Goal: Information Seeking & Learning: Learn about a topic

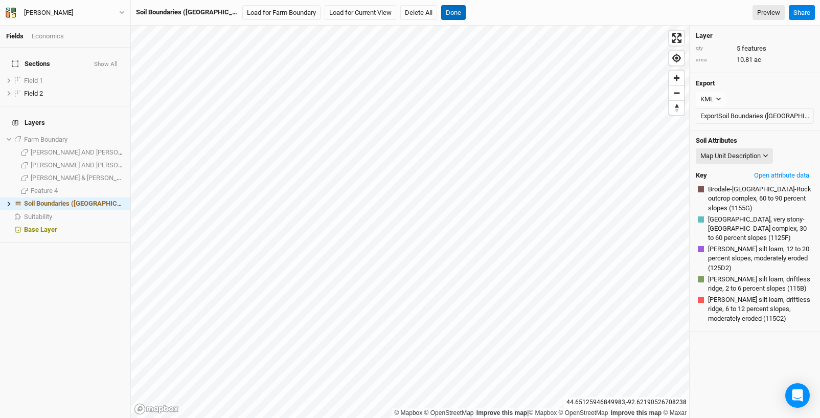
click at [441, 14] on button "Done" at bounding box center [453, 12] width 25 height 15
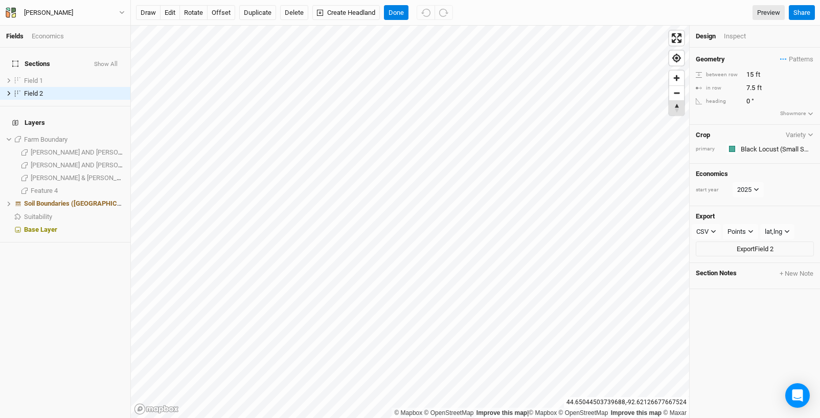
click at [679, 109] on span "Reset bearing to north" at bounding box center [676, 108] width 15 height 14
click at [399, 14] on button "Done" at bounding box center [396, 12] width 25 height 15
click at [292, 19] on div "draw edit rotate offset Duplicate Delete Create Headland Done Preview Share" at bounding box center [475, 13] width 689 height 26
click at [295, 16] on button "Delete" at bounding box center [294, 12] width 28 height 15
click at [308, 13] on button "Confirm" at bounding box center [301, 12] width 32 height 15
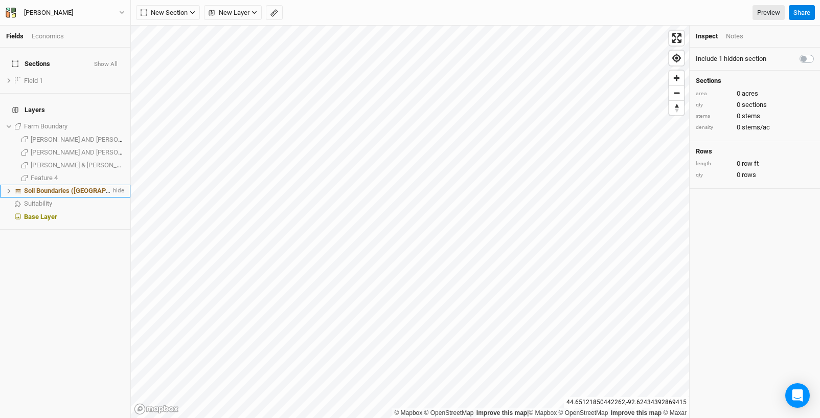
click at [85, 185] on li "Soil Boundaries ([GEOGRAPHIC_DATA]) hide" at bounding box center [65, 191] width 130 height 13
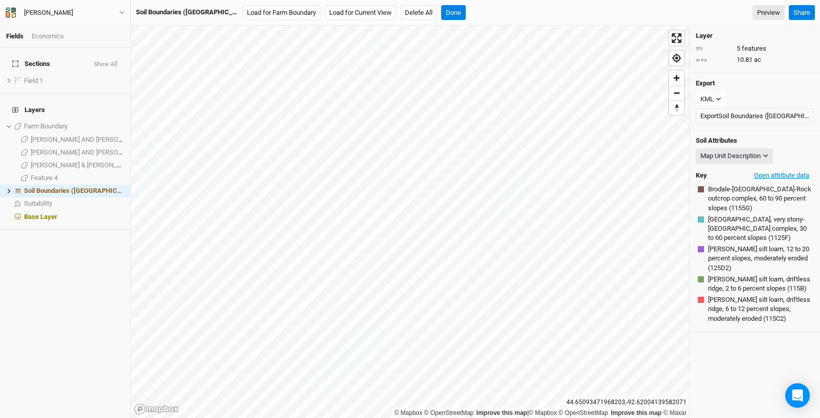
click at [795, 177] on button "Open attribute data" at bounding box center [782, 175] width 64 height 15
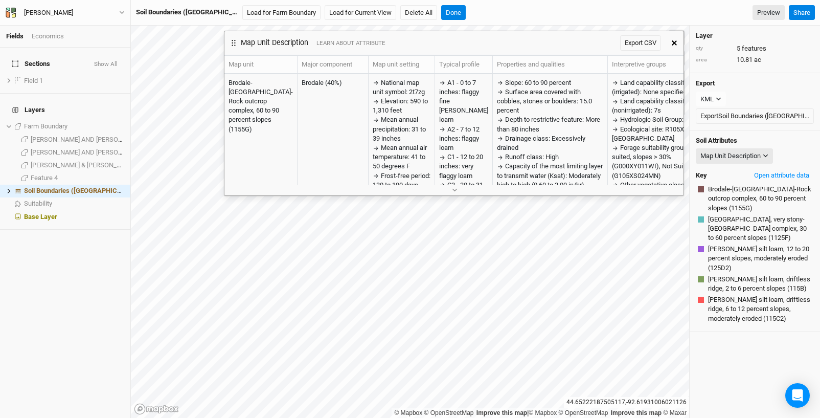
click at [673, 43] on icon "button" at bounding box center [674, 42] width 5 height 5
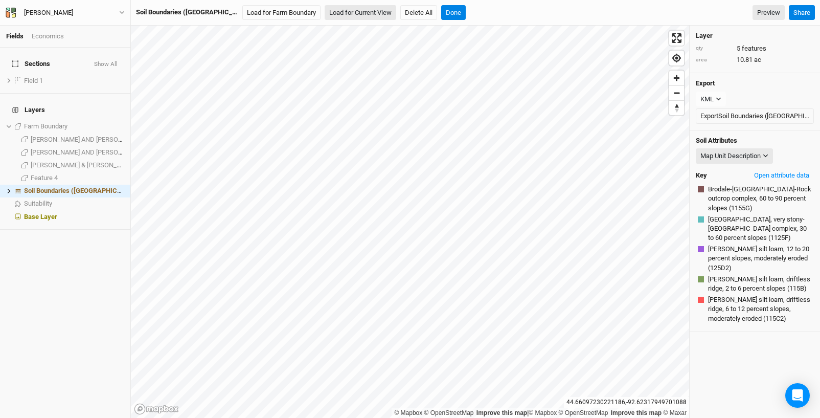
click at [333, 12] on button "Load for Current View" at bounding box center [361, 12] width 72 height 15
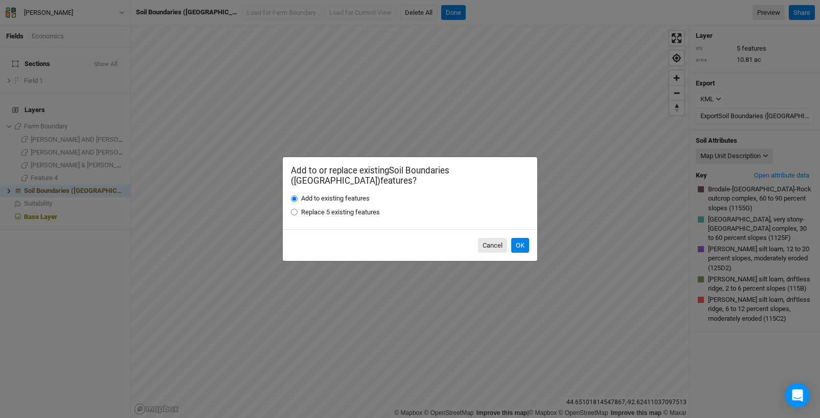
click at [363, 208] on label "Replace 5 existing features" at bounding box center [340, 212] width 79 height 9
click at [298, 209] on input "Replace 5 existing features" at bounding box center [294, 212] width 7 height 7
radio input "true"
click at [514, 238] on button "OK" at bounding box center [520, 245] width 18 height 15
radio input "true"
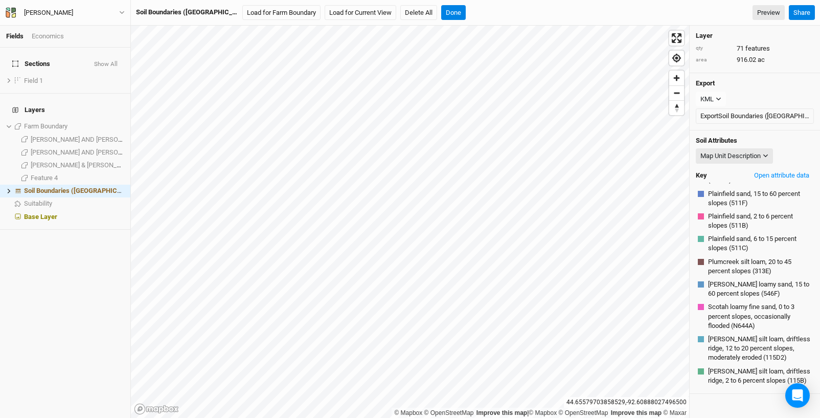
scroll to position [220, 0]
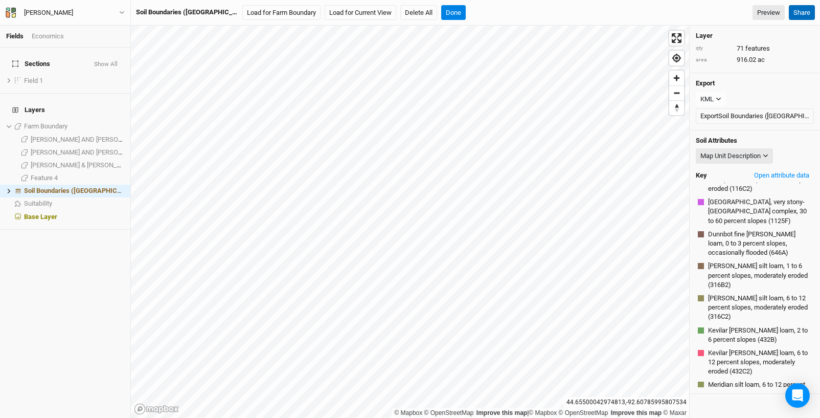
click at [804, 13] on button "Share" at bounding box center [802, 12] width 26 height 15
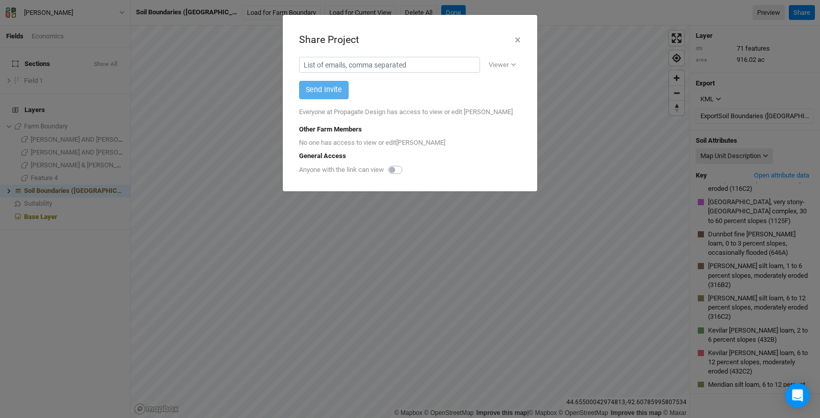
click at [523, 39] on div "Share Project × Viewer Viewer Editor Send Invite Everyone at Propagate Design h…" at bounding box center [410, 103] width 238 height 160
click at [509, 38] on div "Share Project ×" at bounding box center [410, 39] width 222 height 17
click at [514, 38] on button "×" at bounding box center [517, 39] width 7 height 17
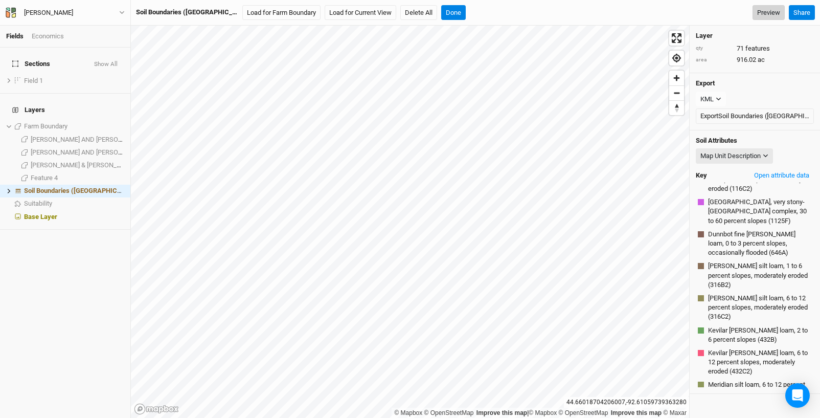
click at [776, 16] on link "Preview" at bounding box center [769, 12] width 32 height 15
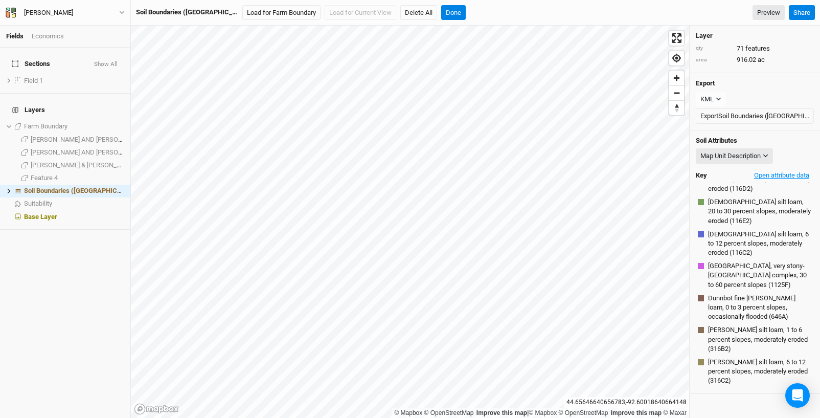
click at [766, 172] on button "Open attribute data" at bounding box center [782, 175] width 64 height 15
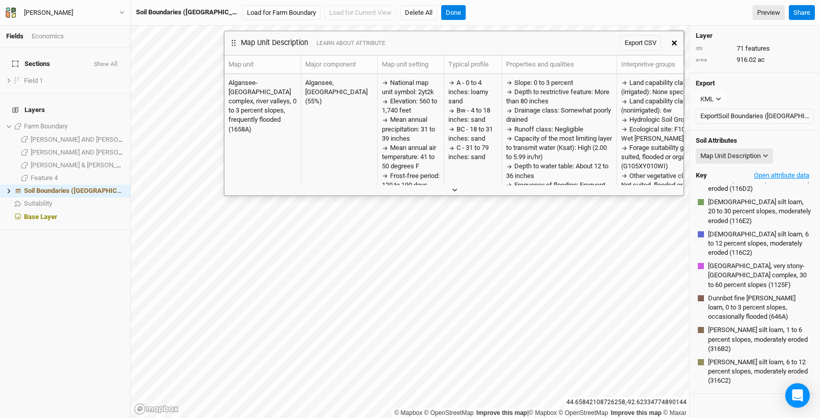
scroll to position [603, 0]
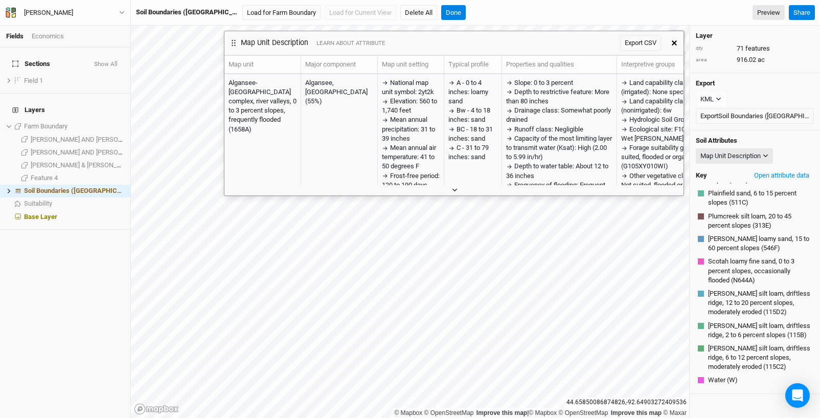
click at [457, 190] on icon "button" at bounding box center [455, 190] width 6 height 6
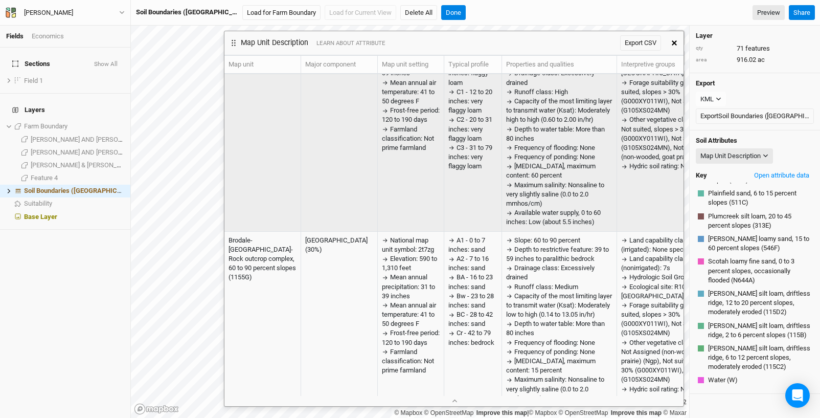
scroll to position [0, 0]
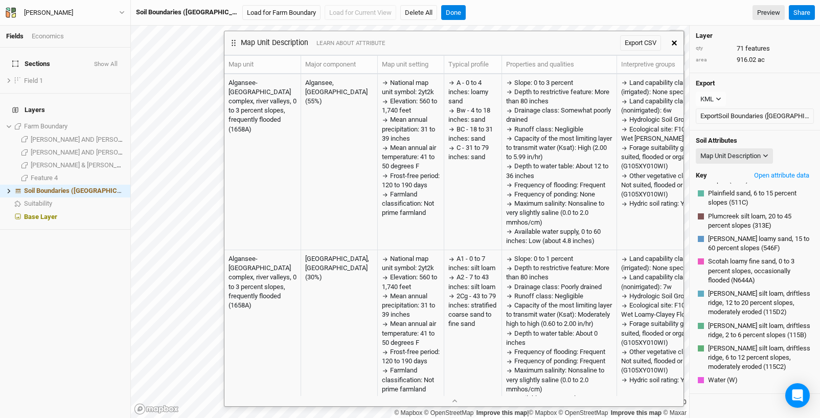
click at [231, 34] on div "© Mapbox © OpenStreetMap Improve this map | © Mapbox © OpenStreetMap Improve th…" at bounding box center [475, 222] width 689 height 392
click at [637, 44] on button "Export CSV" at bounding box center [640, 42] width 41 height 15
click at [672, 44] on icon "button" at bounding box center [674, 42] width 5 height 5
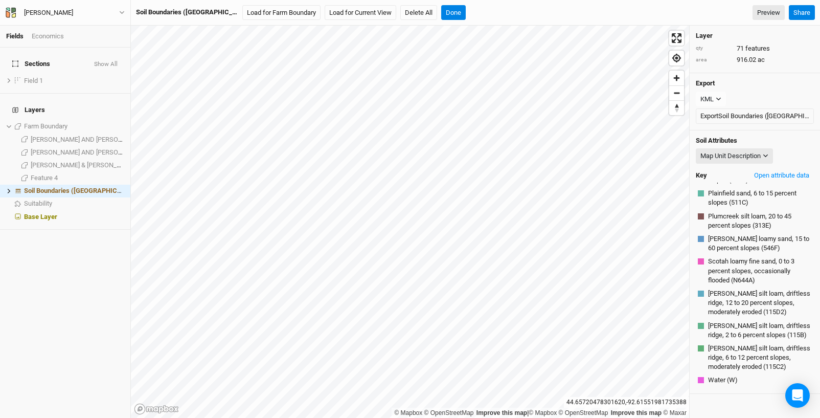
scroll to position [603, 0]
click at [441, 15] on button "Done" at bounding box center [453, 12] width 25 height 15
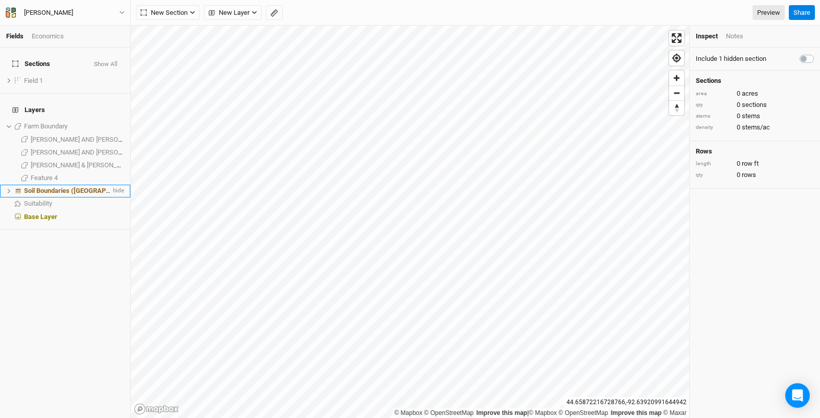
click at [74, 185] on li "Soil Boundaries ([GEOGRAPHIC_DATA]) hide" at bounding box center [65, 191] width 130 height 13
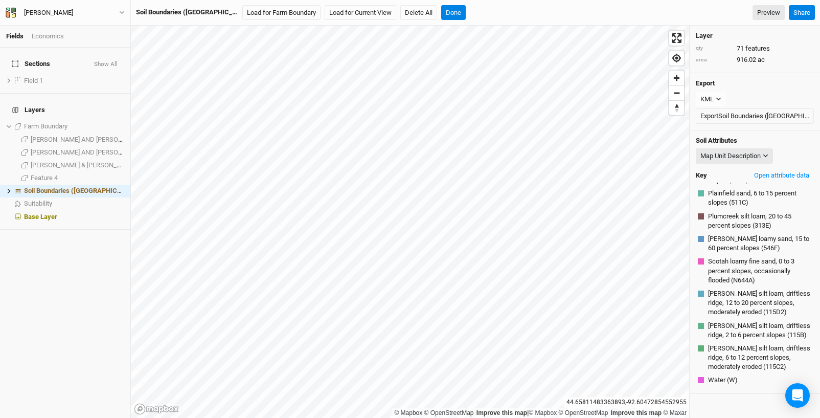
scroll to position [92, 0]
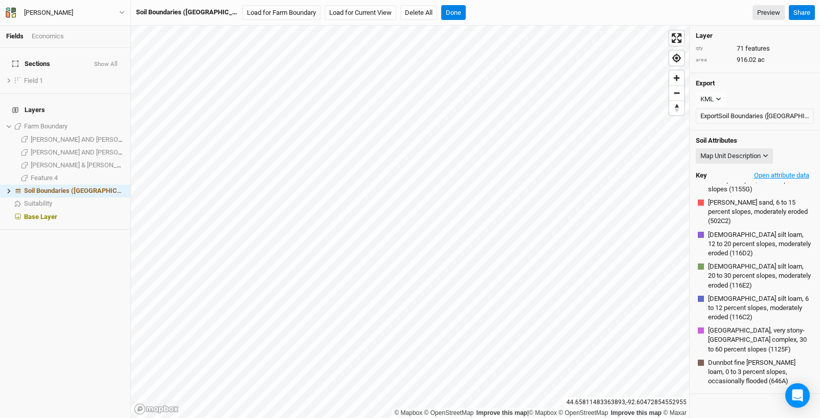
click at [793, 174] on button "Open attribute data" at bounding box center [782, 175] width 64 height 15
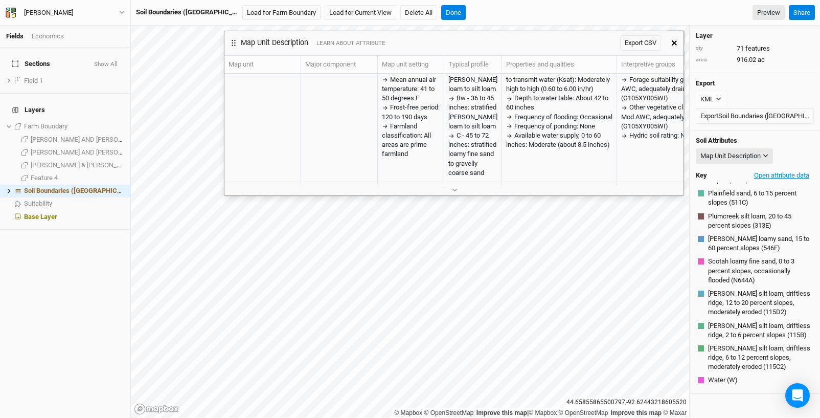
scroll to position [2256, 0]
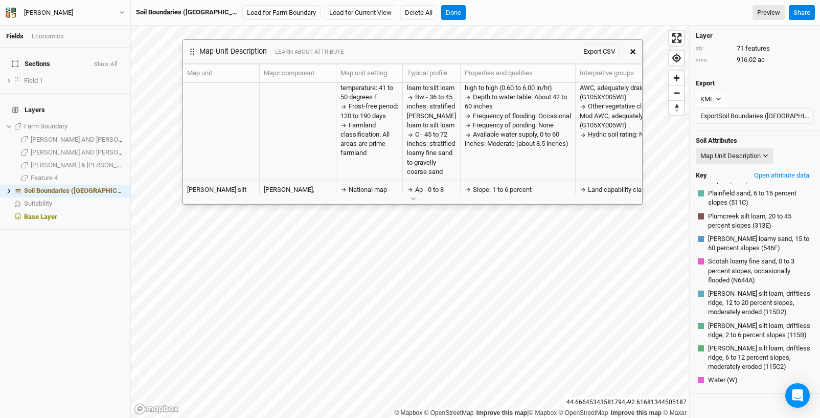
drag, startPoint x: 456, startPoint y: 44, endPoint x: 440, endPoint y: 54, distance: 18.6
click at [440, 54] on div "Map Unit Description LEARN ABOUT ATTRIBUTE Export CSV" at bounding box center [403, 52] width 441 height 24
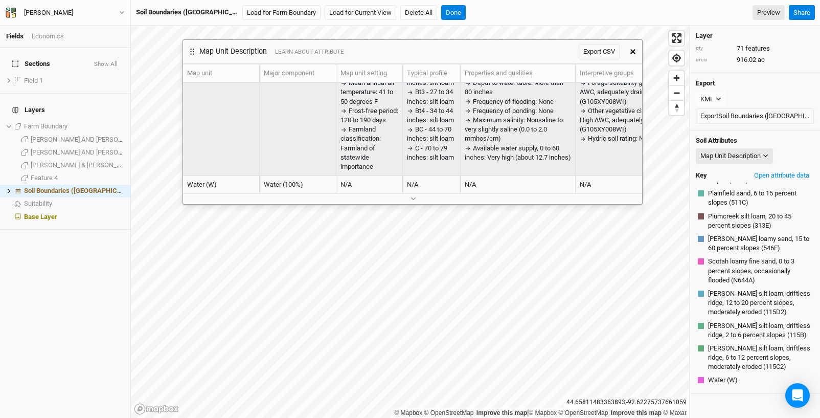
scroll to position [5644, 0]
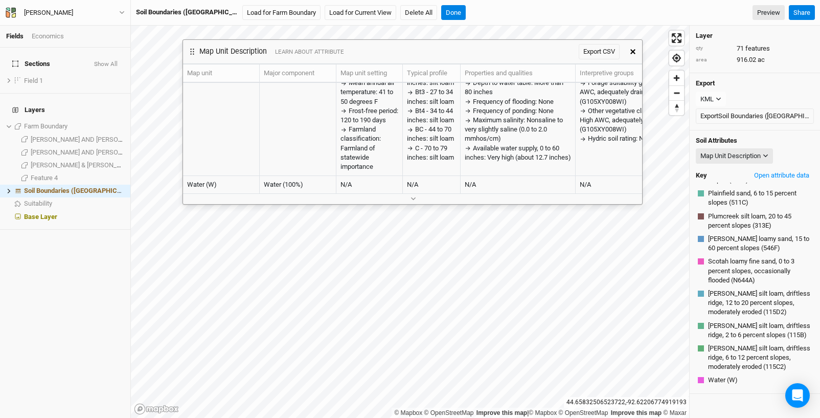
click at [410, 199] on button "button" at bounding box center [412, 198] width 17 height 11
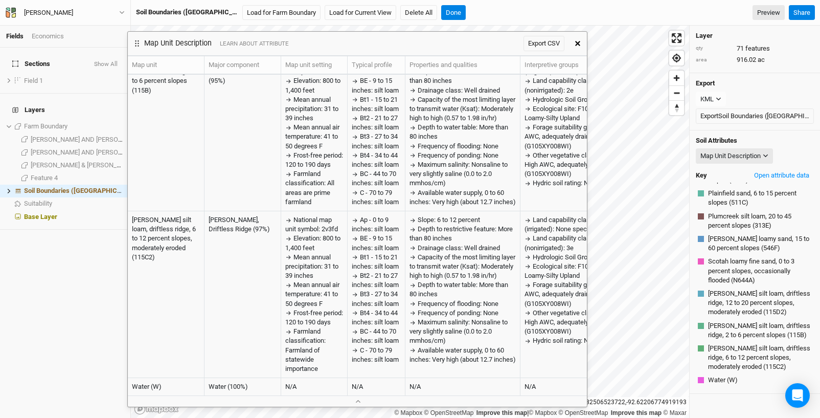
drag, startPoint x: 530, startPoint y: 53, endPoint x: 475, endPoint y: 44, distance: 55.8
click at [475, 44] on div "Map Unit Description LEARN ABOUT ATTRIBUTE Export CSV" at bounding box center [348, 44] width 441 height 24
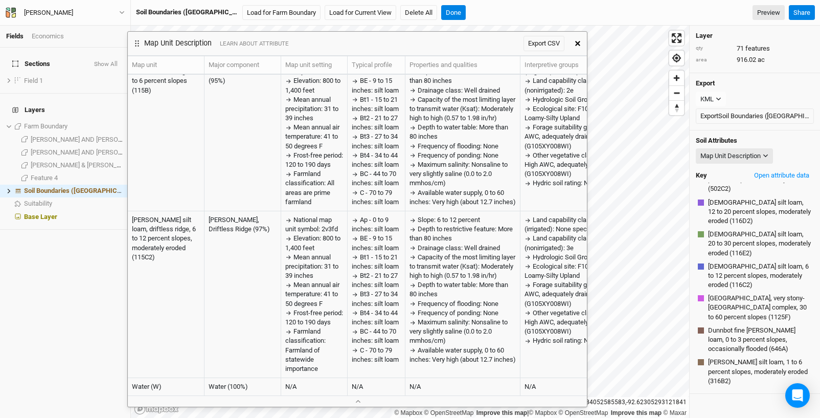
click at [387, 399] on div at bounding box center [357, 401] width 459 height 11
click at [356, 402] on icon "button" at bounding box center [358, 400] width 5 height 3
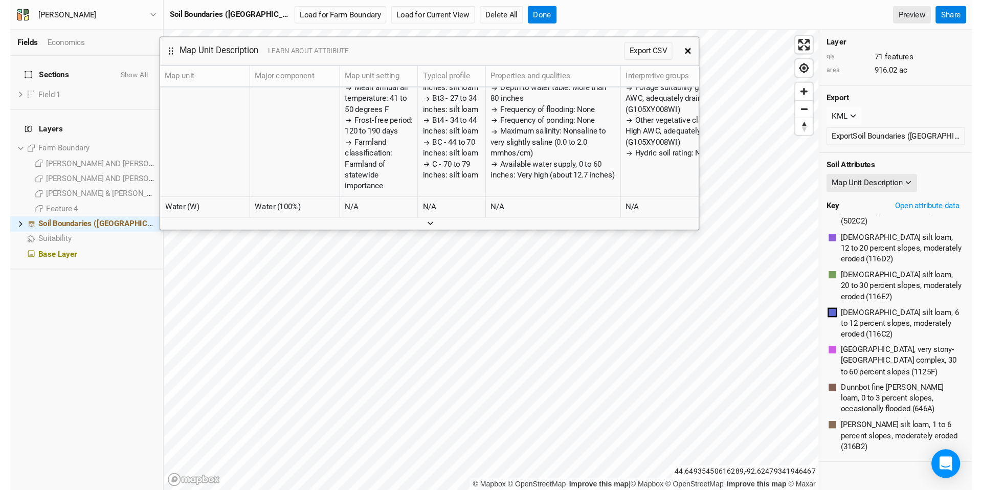
scroll to position [603, 0]
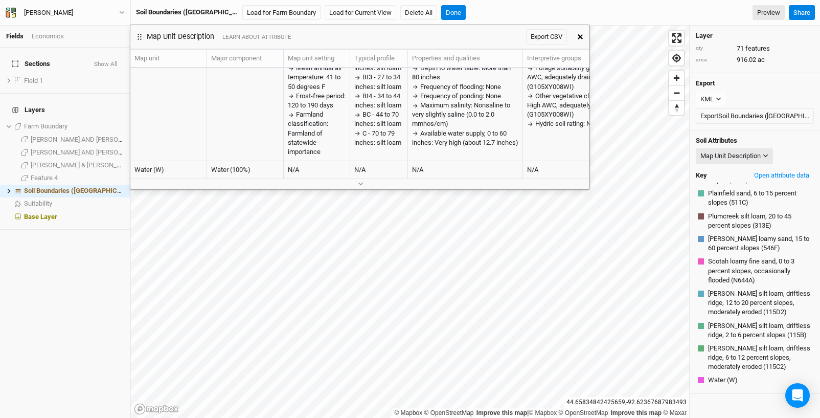
drag, startPoint x: 452, startPoint y: 44, endPoint x: 455, endPoint y: 38, distance: 6.9
click at [455, 38] on div "Map Unit Description LEARN ABOUT ATTRIBUTE Export CSV" at bounding box center [350, 37] width 441 height 24
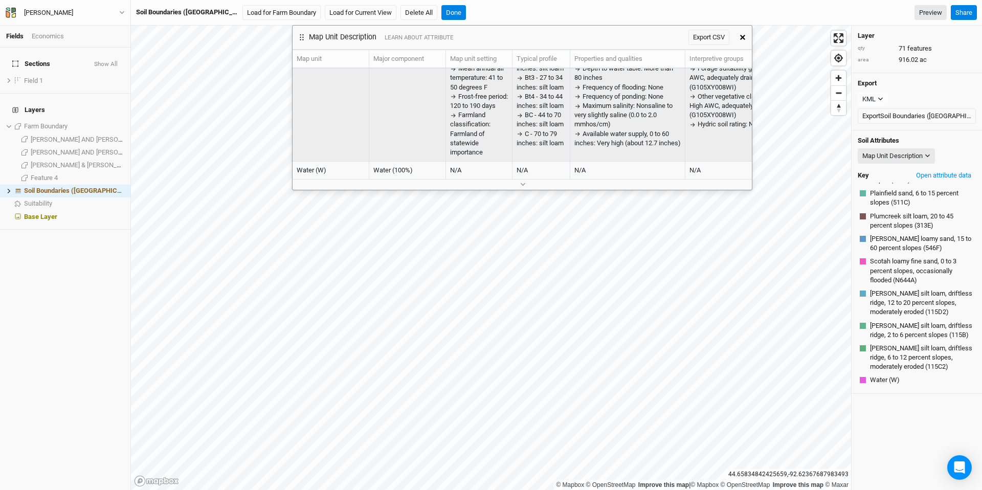
scroll to position [5769, 0]
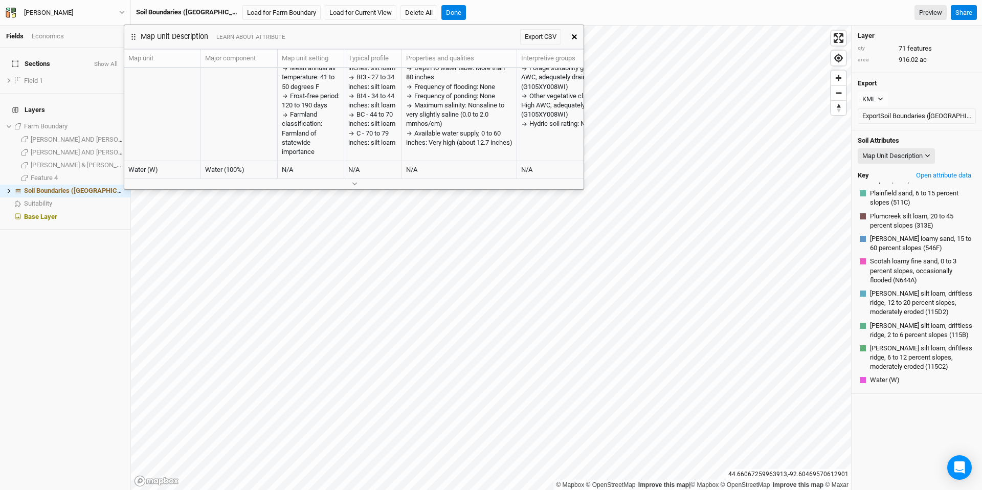
drag, startPoint x: 597, startPoint y: 36, endPoint x: 427, endPoint y: 35, distance: 169.2
click at [427, 35] on div "Map Unit Description LEARN ABOUT ATTRIBUTE Export CSV" at bounding box center [344, 37] width 441 height 24
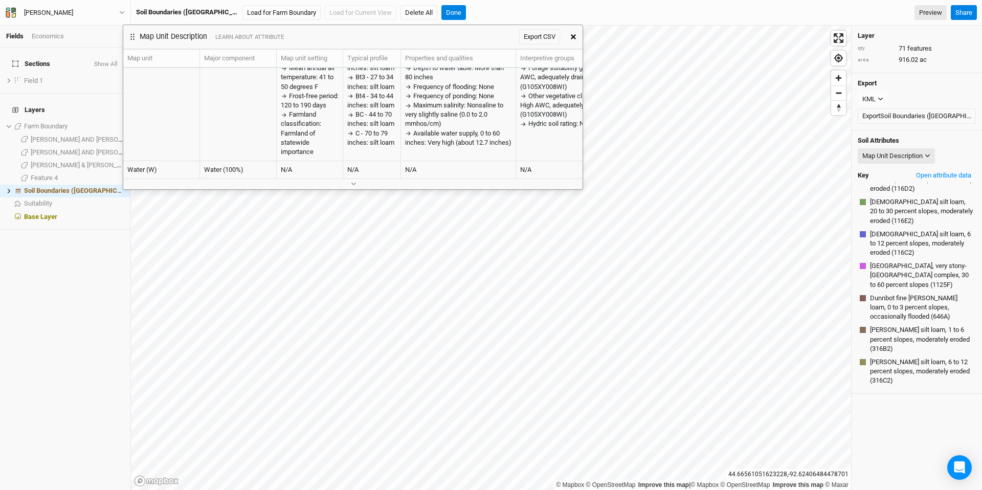
scroll to position [435, 0]
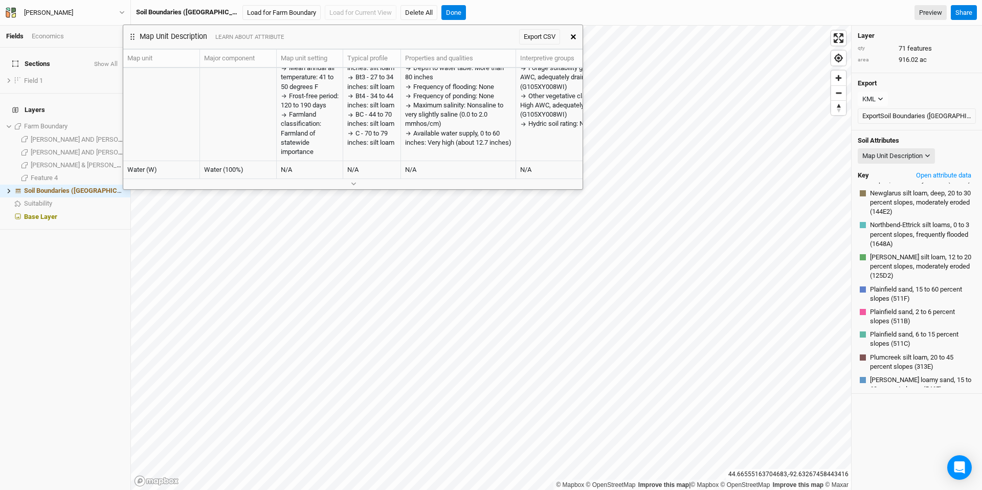
click at [407, 185] on div at bounding box center [352, 183] width 459 height 11
click at [356, 183] on icon "button" at bounding box center [354, 184] width 6 height 6
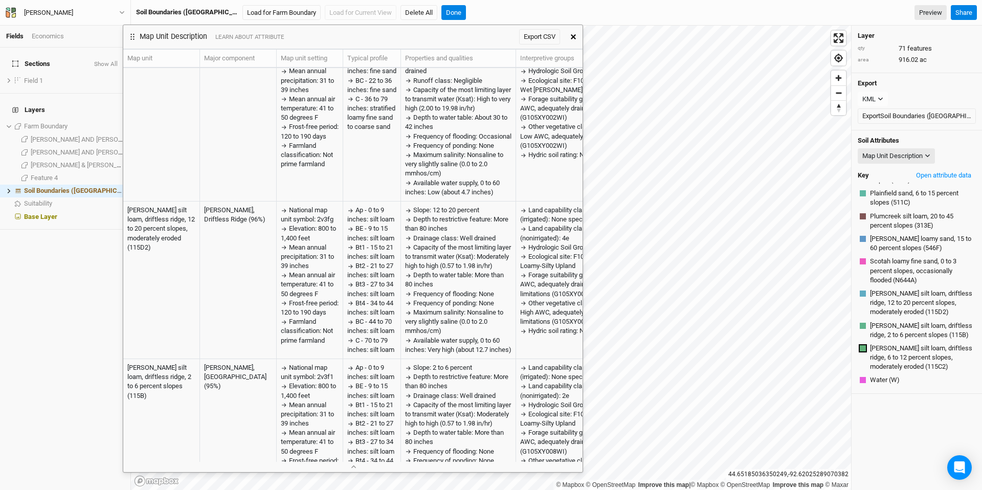
scroll to position [462, 0]
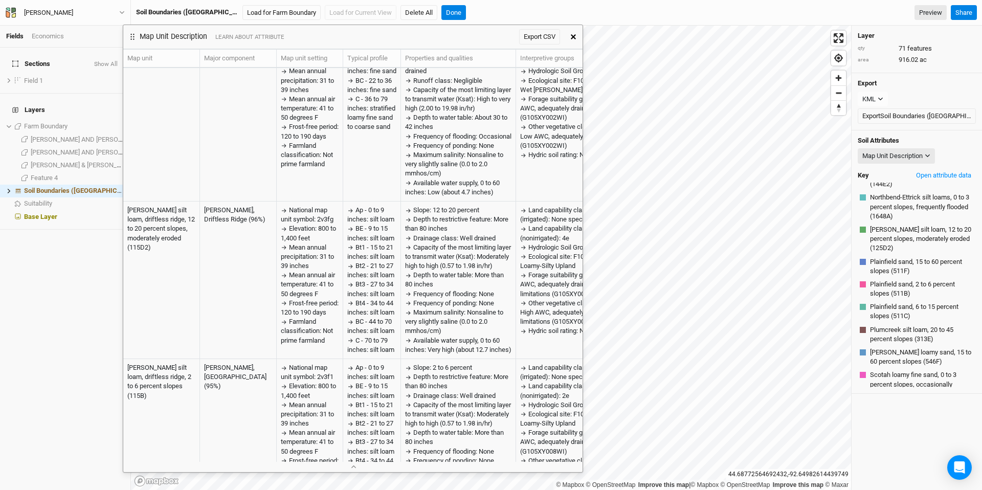
click at [573, 36] on icon "button" at bounding box center [573, 36] width 5 height 5
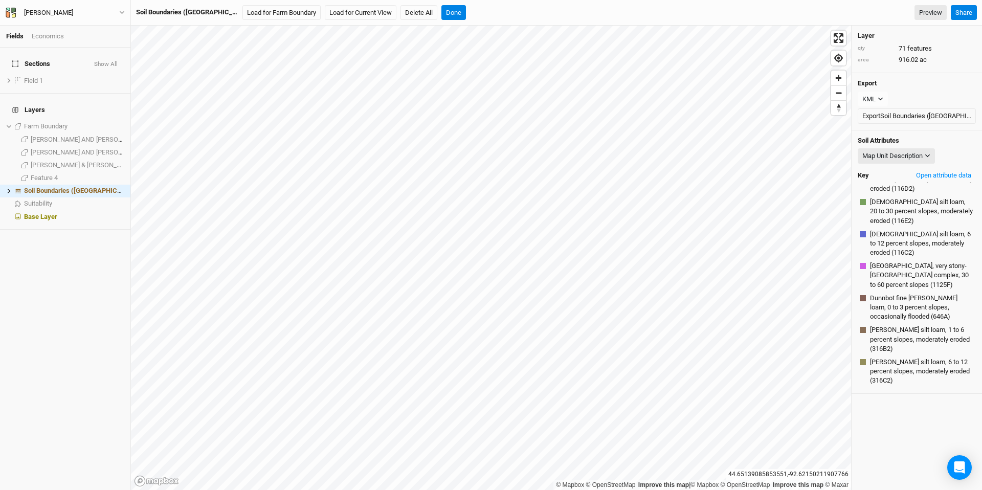
scroll to position [603, 0]
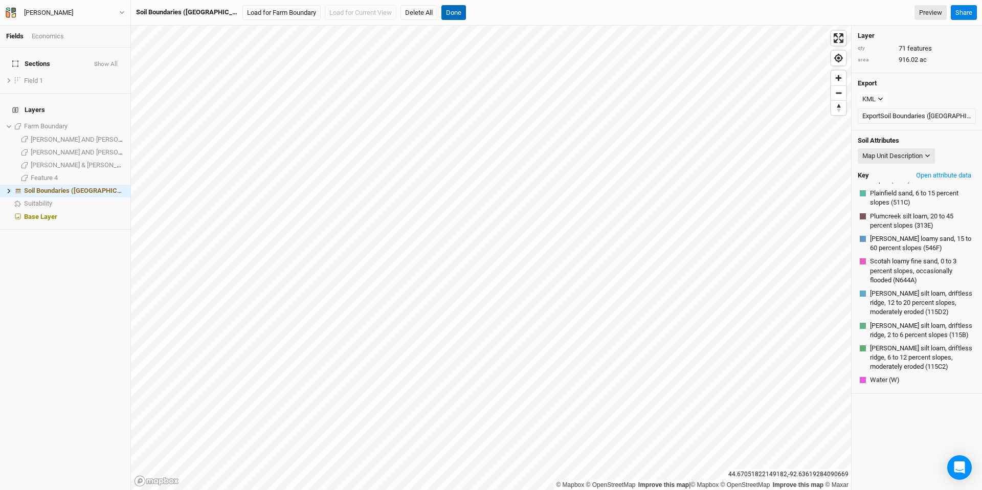
click at [441, 12] on button "Done" at bounding box center [453, 12] width 25 height 15
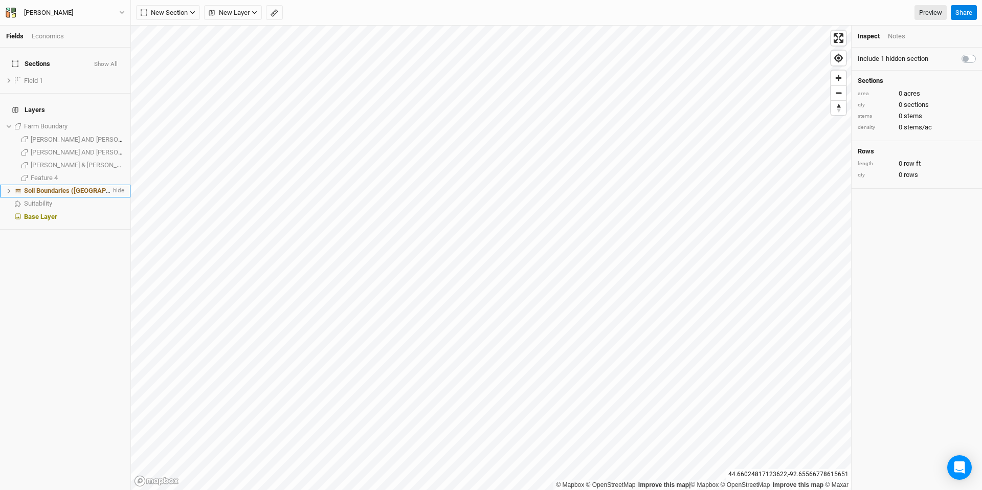
click at [73, 187] on span "Soil Boundaries ([GEOGRAPHIC_DATA])" at bounding box center [82, 191] width 117 height 8
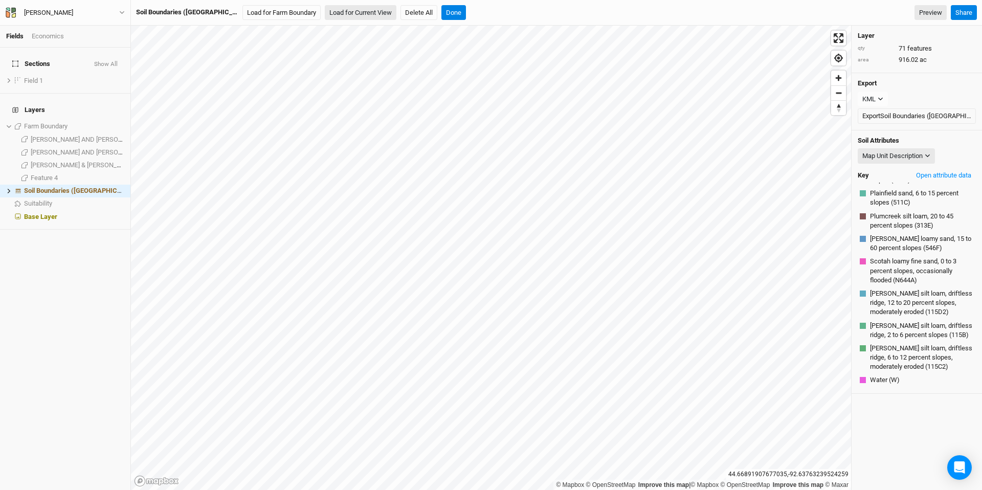
click at [325, 6] on button "Load for Current View" at bounding box center [361, 12] width 72 height 15
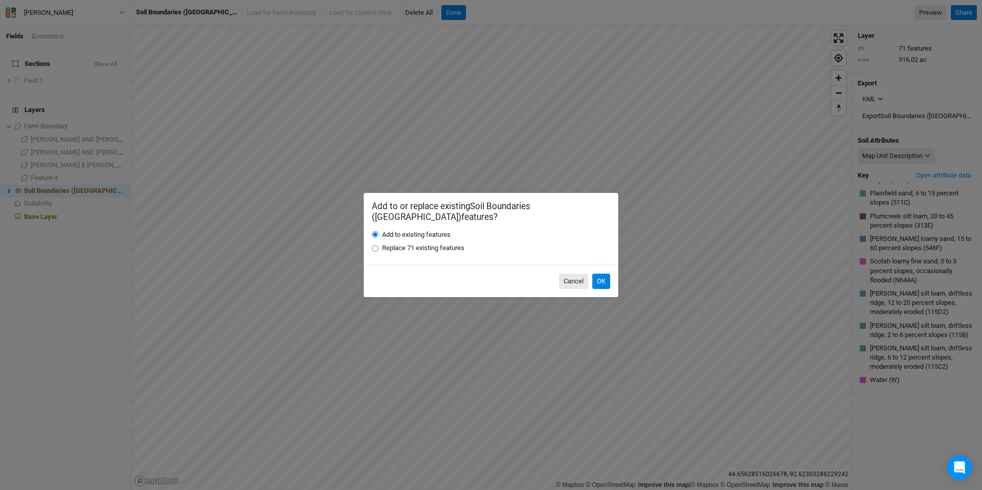
click at [447, 243] on label "Replace 71 existing features" at bounding box center [423, 247] width 82 height 9
click at [378, 245] on input "Replace 71 existing features" at bounding box center [375, 248] width 7 height 7
radio input "true"
drag, startPoint x: 603, startPoint y: 276, endPoint x: 590, endPoint y: 275, distance: 13.3
click at [603, 275] on button "OK" at bounding box center [601, 281] width 18 height 15
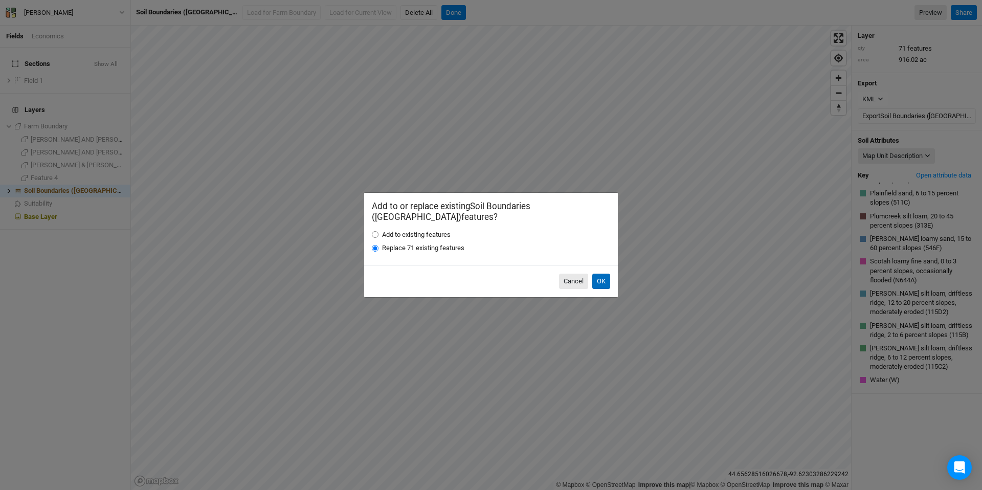
radio input "true"
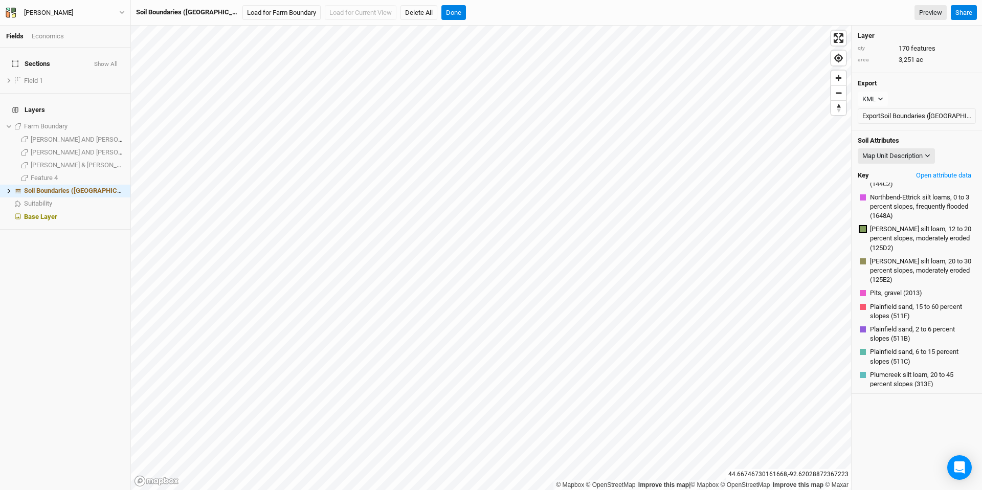
scroll to position [618, 0]
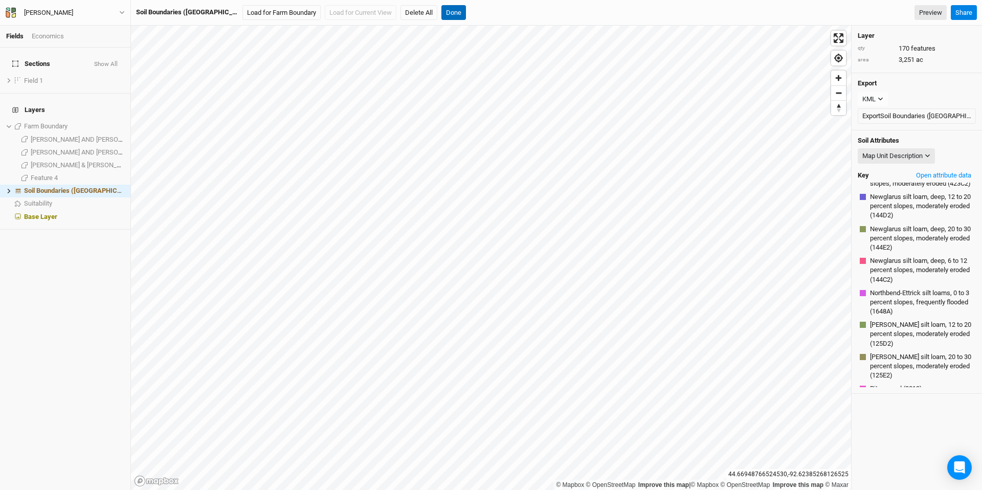
click at [441, 16] on button "Done" at bounding box center [453, 12] width 25 height 15
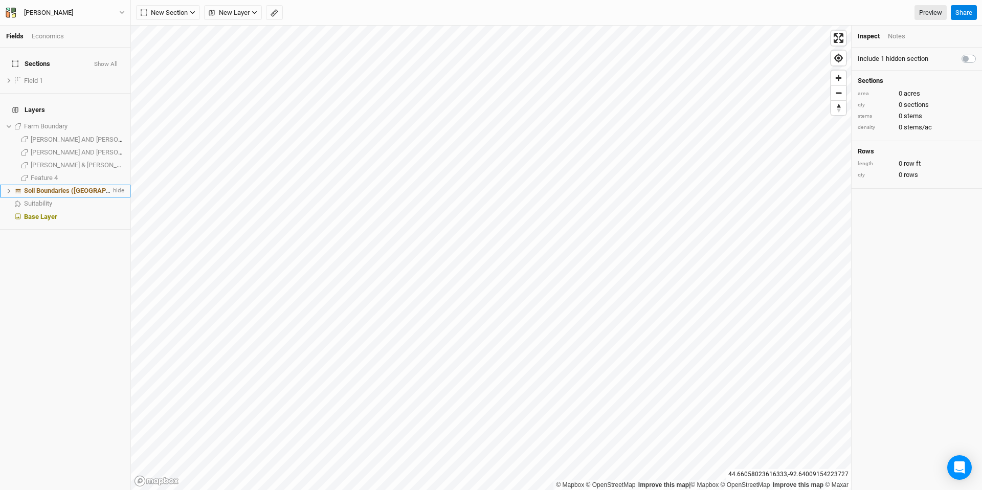
click at [81, 187] on span "Soil Boundaries ([GEOGRAPHIC_DATA])" at bounding box center [82, 191] width 117 height 8
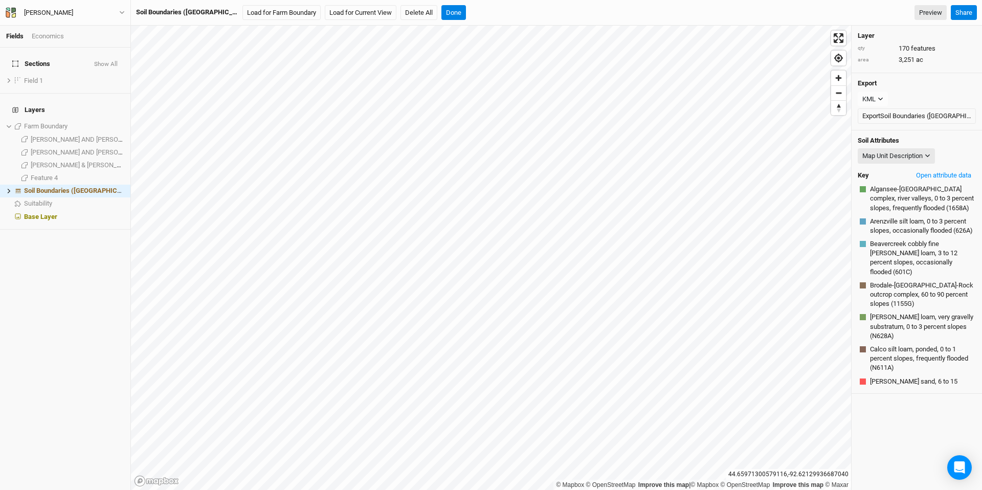
scroll to position [371, 0]
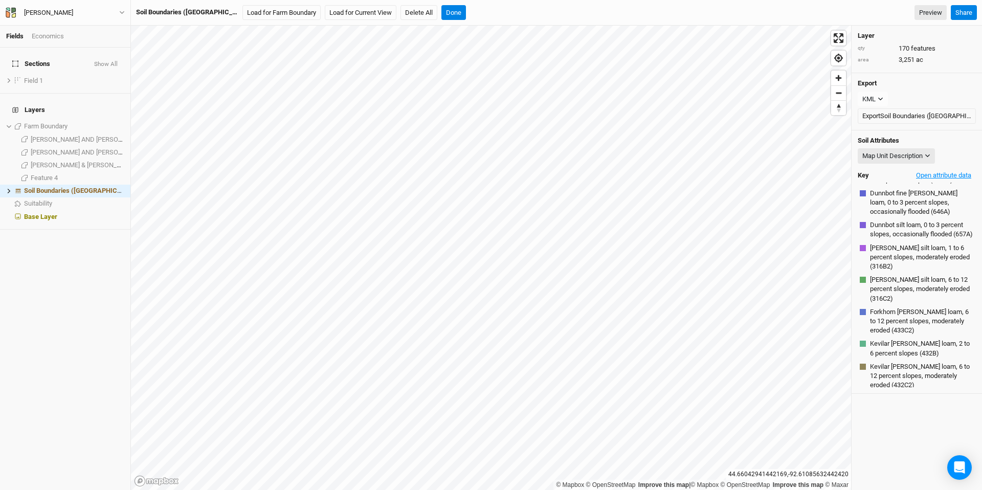
click at [820, 172] on button "Open attribute data" at bounding box center [943, 175] width 64 height 15
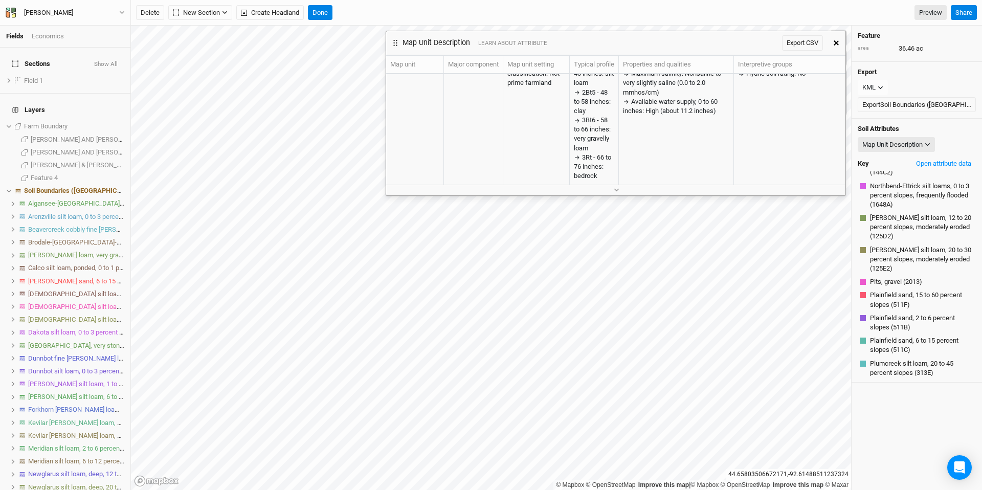
scroll to position [130, 0]
click at [611, 188] on button "button" at bounding box center [615, 190] width 17 height 11
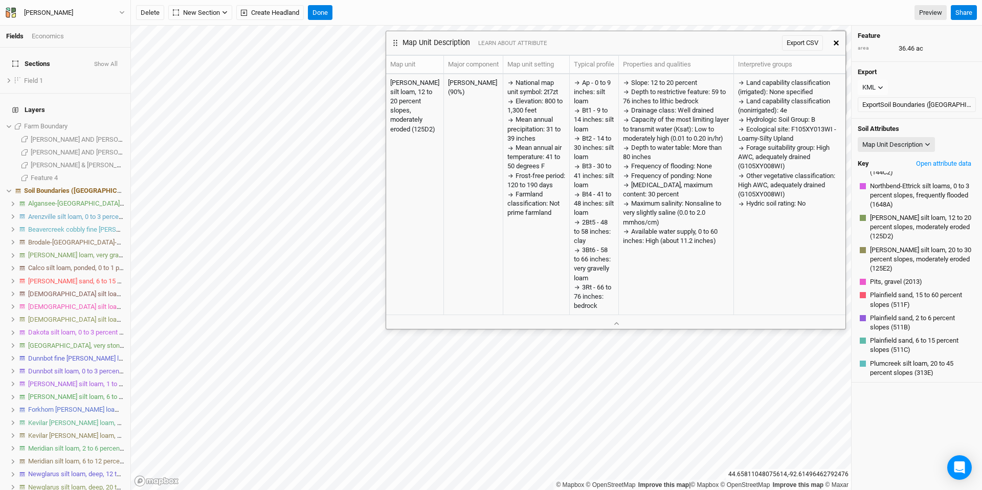
scroll to position [968, 0]
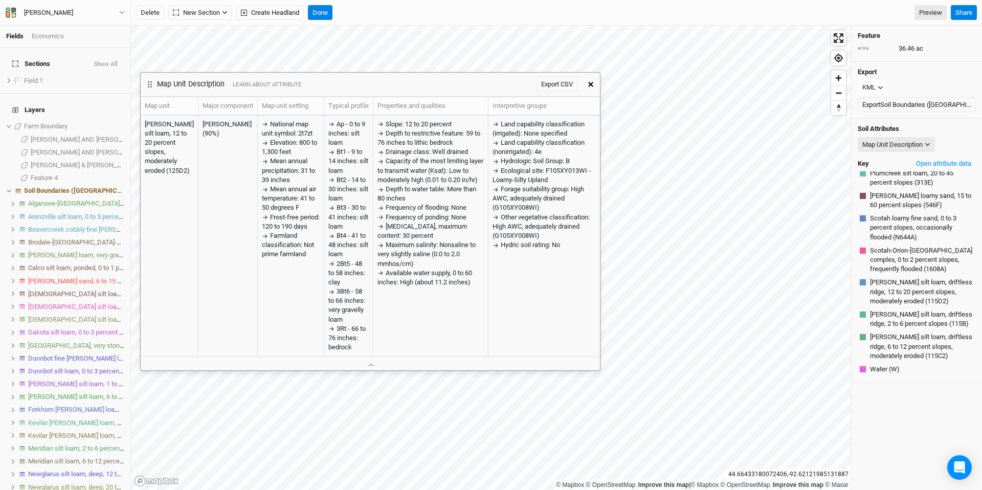
drag, startPoint x: 587, startPoint y: 49, endPoint x: 357, endPoint y: 166, distance: 258.2
click at [342, 91] on div "Map Unit Description LEARN ABOUT ATTRIBUTE Export CSV" at bounding box center [361, 85] width 441 height 24
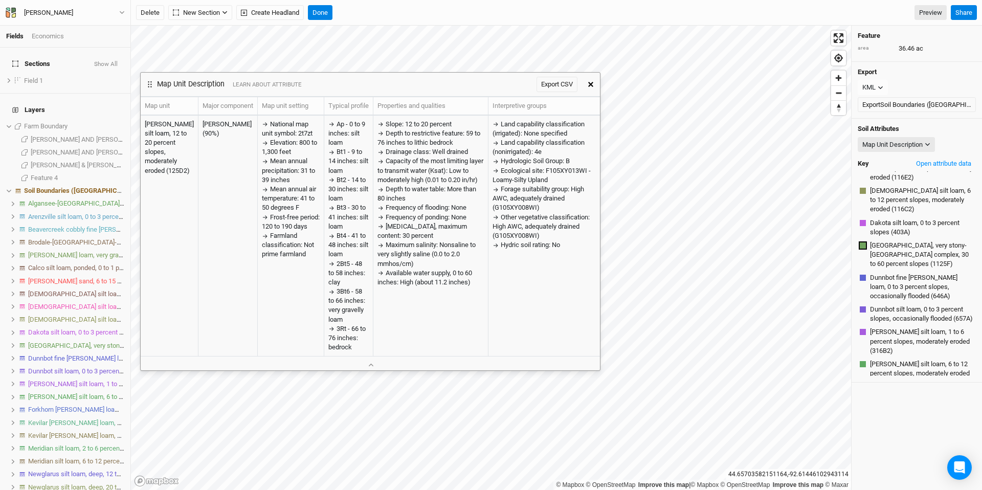
scroll to position [188, 0]
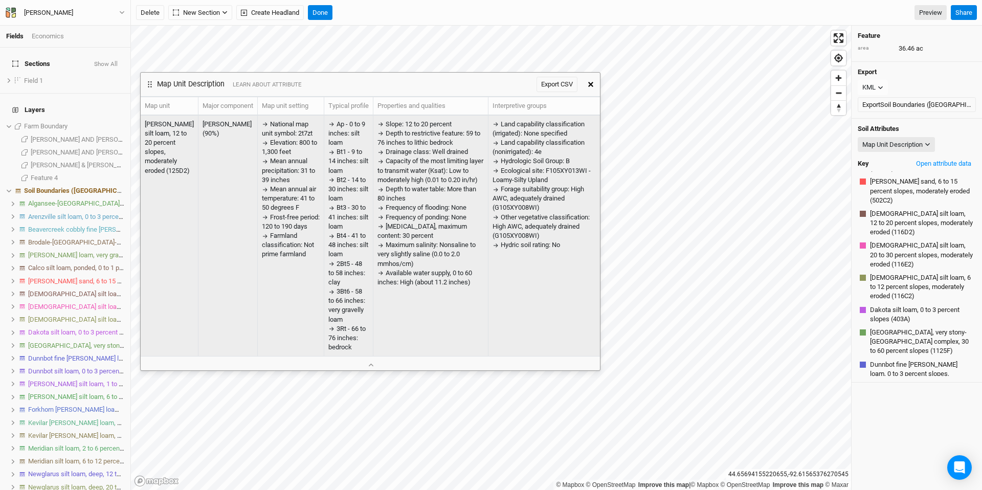
click at [472, 222] on div "Frequency of ponding: None" at bounding box center [430, 217] width 106 height 9
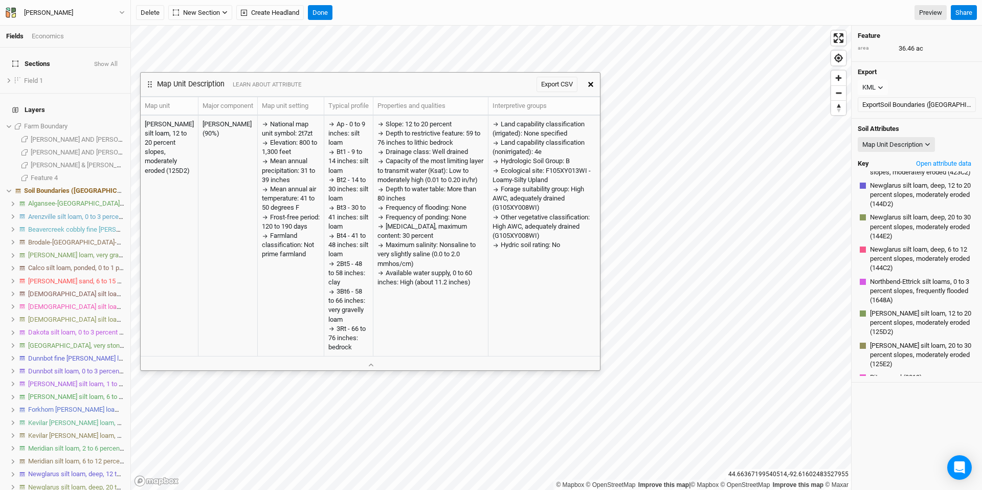
scroll to position [968, 0]
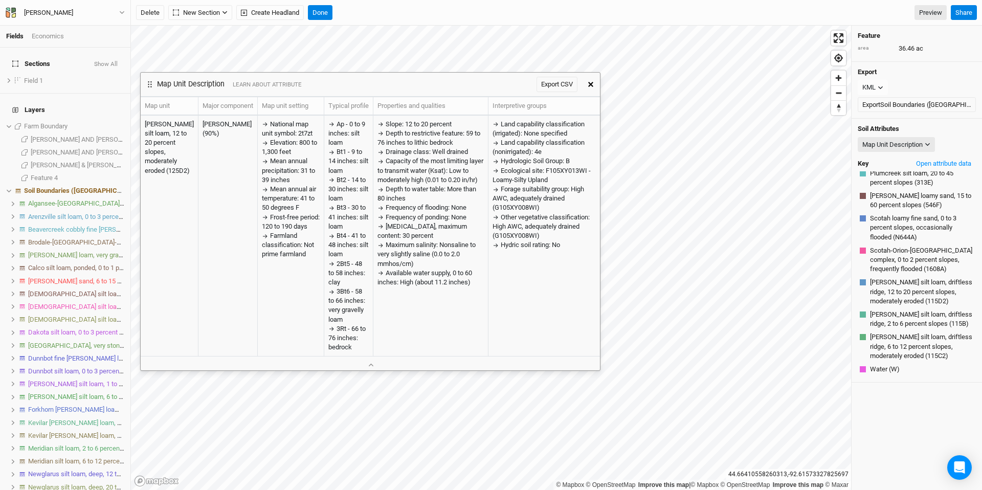
click at [591, 85] on icon "button" at bounding box center [590, 84] width 5 height 5
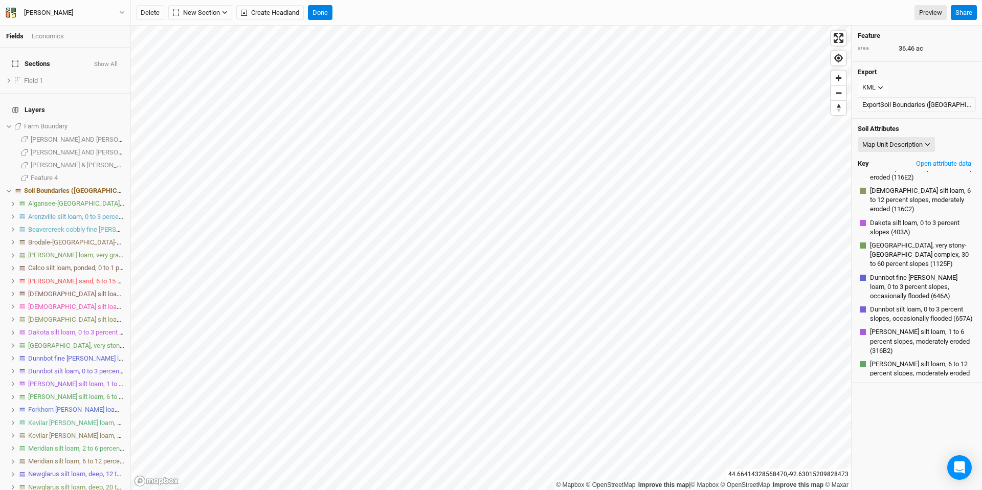
scroll to position [156, 0]
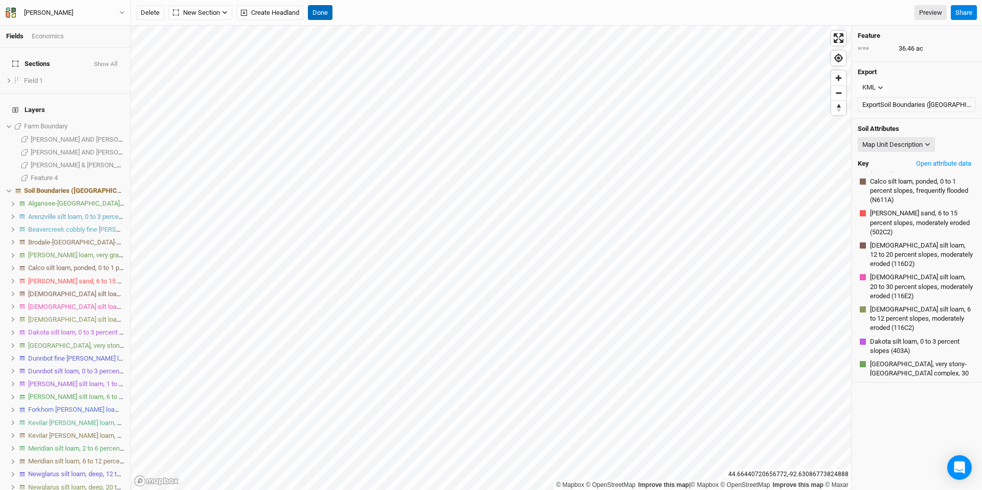
click at [325, 18] on button "Done" at bounding box center [320, 12] width 25 height 15
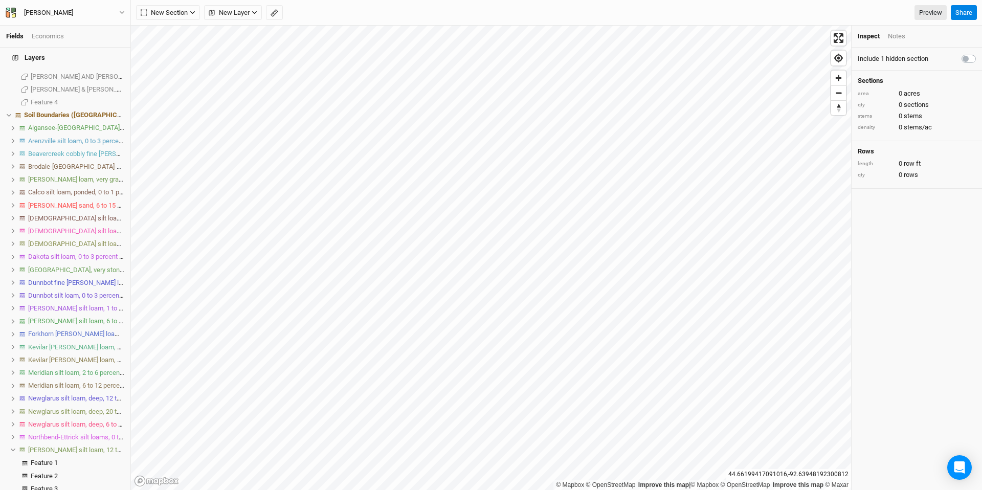
scroll to position [0, 0]
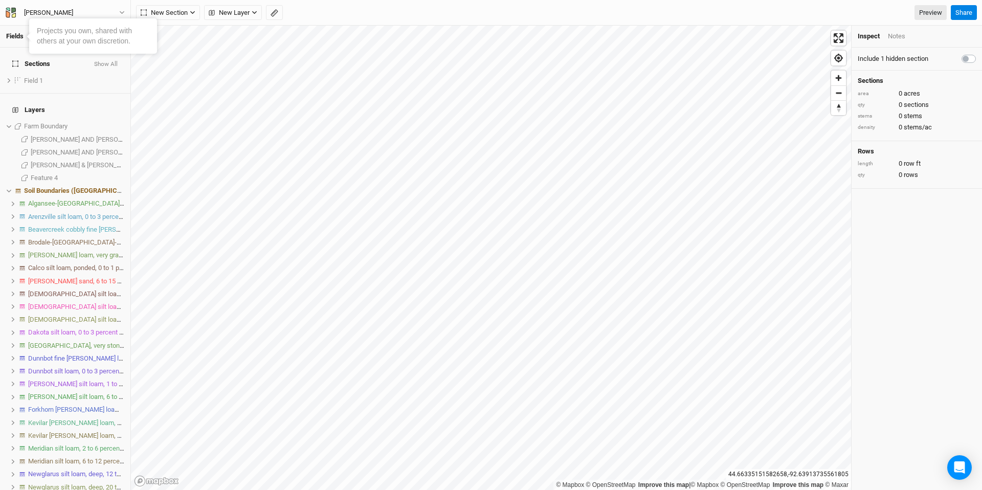
click at [21, 35] on link "Fields" at bounding box center [14, 36] width 17 height 8
click at [111, 185] on span "hide" at bounding box center [117, 191] width 13 height 13
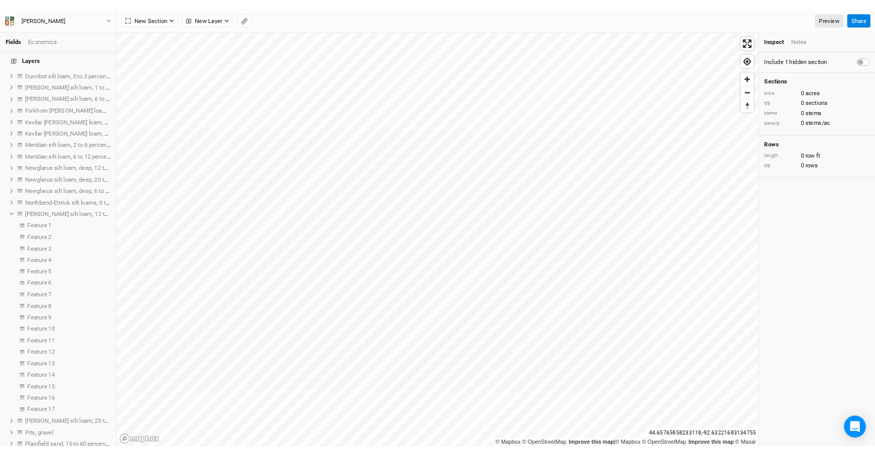
scroll to position [448, 0]
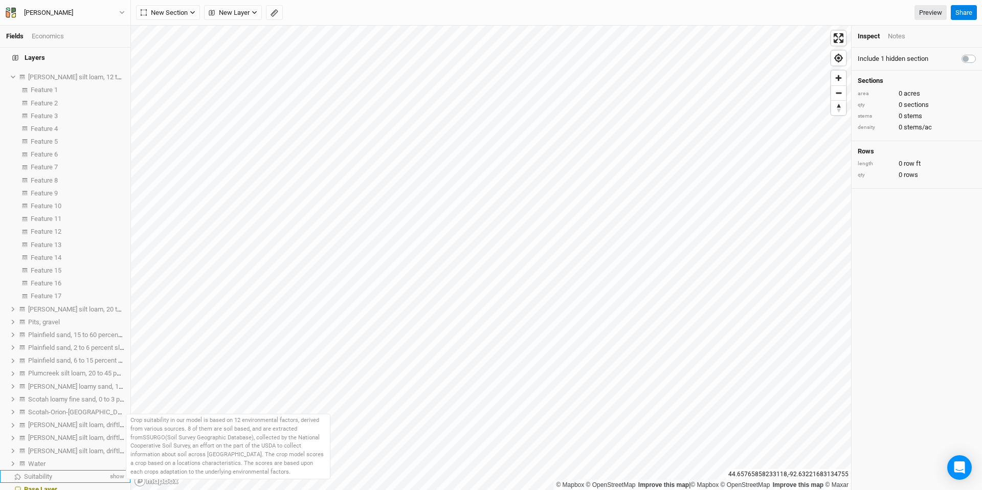
click at [67, 417] on div "Suitability" at bounding box center [66, 476] width 84 height 8
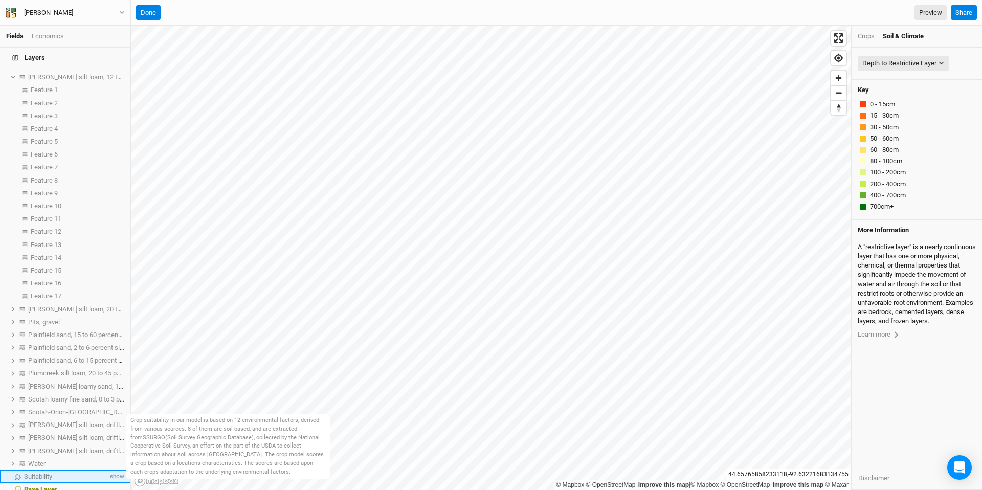
click at [114, 417] on span "show" at bounding box center [116, 476] width 16 height 13
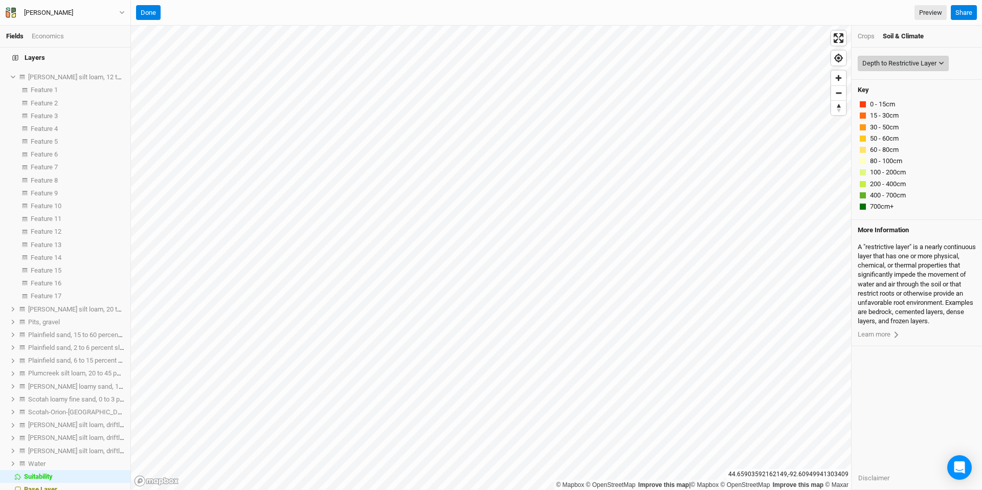
click at [820, 68] on button "Depth to Restrictive Layer" at bounding box center [902, 63] width 91 height 15
click at [148, 11] on button "Done" at bounding box center [148, 12] width 25 height 15
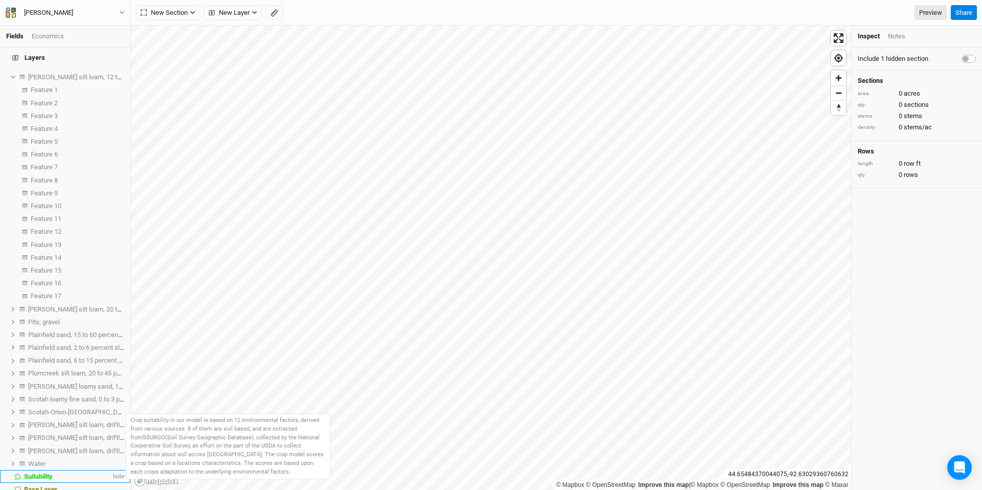
click at [41, 417] on span "Suitability" at bounding box center [38, 476] width 29 height 8
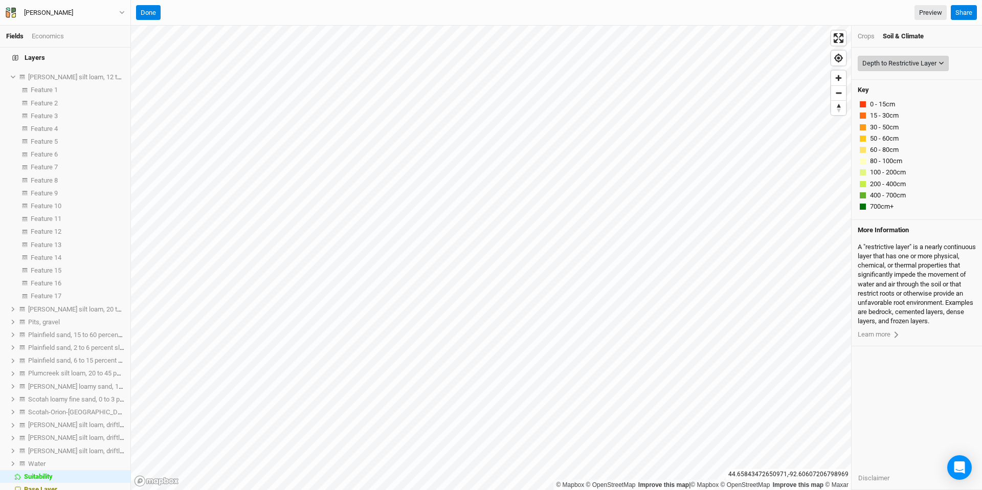
click at [820, 58] on div "Depth to Restrictive Layer" at bounding box center [899, 63] width 74 height 10
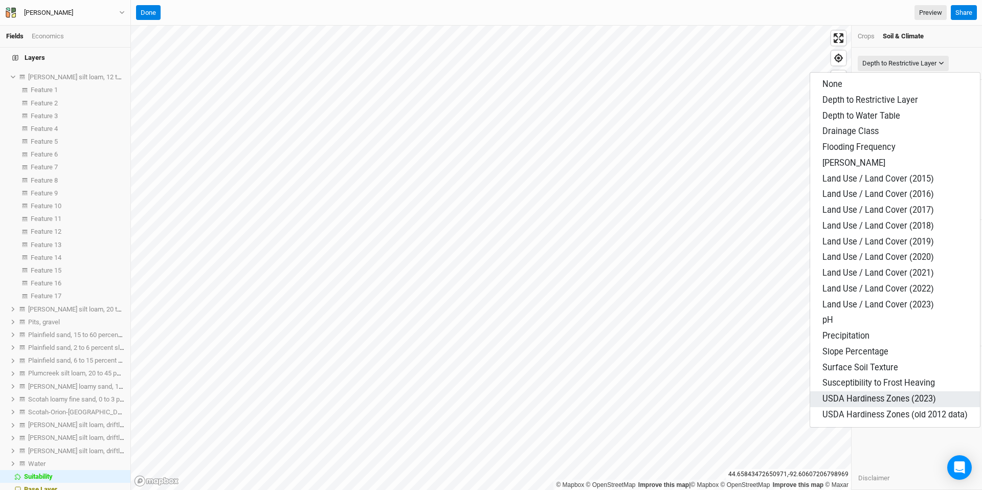
click at [820, 394] on span "USDA Hardiness Zones (2023)" at bounding box center [879, 399] width 114 height 10
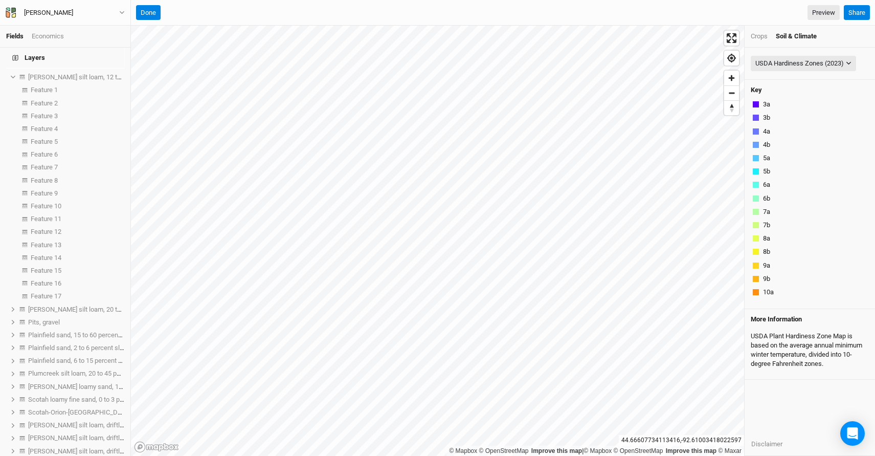
scroll to position [448, 0]
click at [153, 12] on button "Done" at bounding box center [148, 12] width 25 height 15
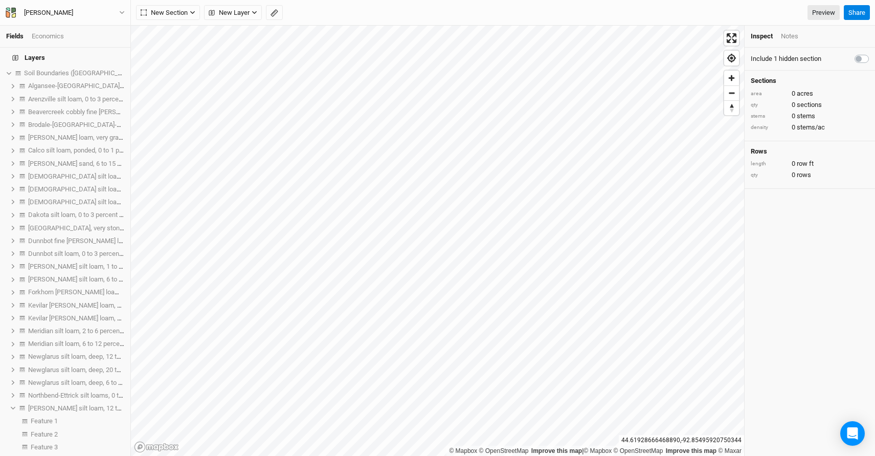
scroll to position [0, 0]
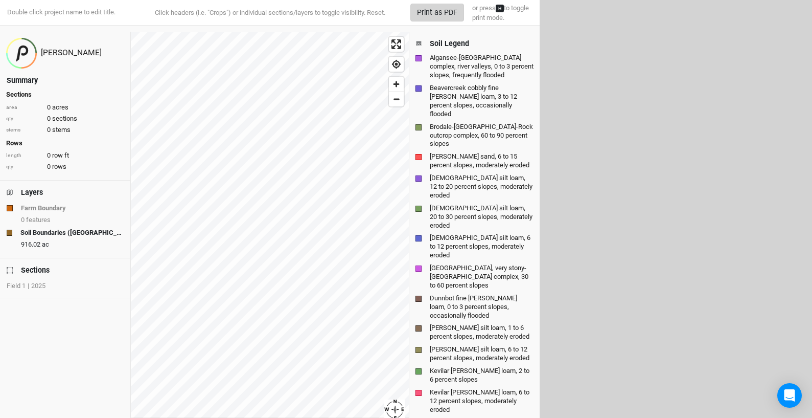
click at [426, 16] on button "Print as PDF" at bounding box center [438, 13] width 54 height 18
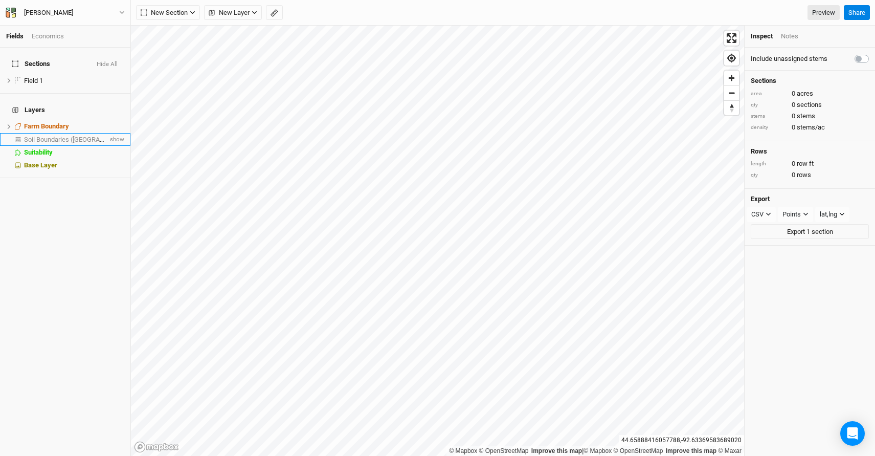
click at [56, 136] on span "Soil Boundaries ([GEOGRAPHIC_DATA])" at bounding box center [81, 140] width 114 height 8
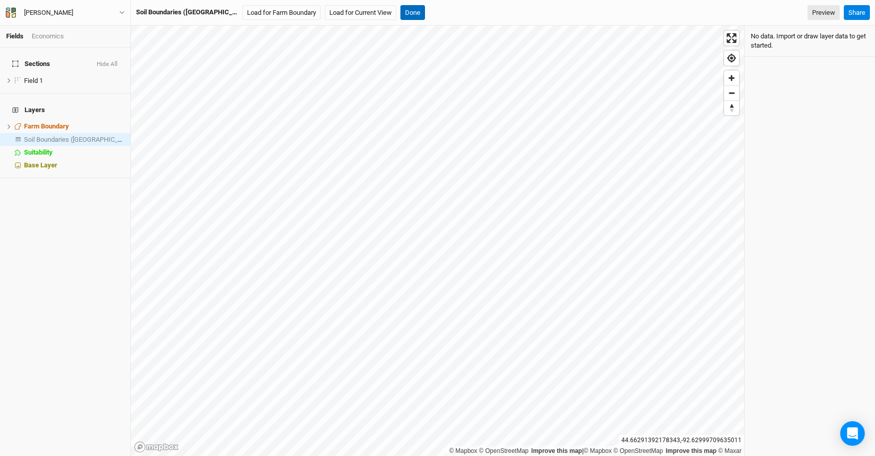
click at [400, 11] on button "Done" at bounding box center [412, 12] width 25 height 15
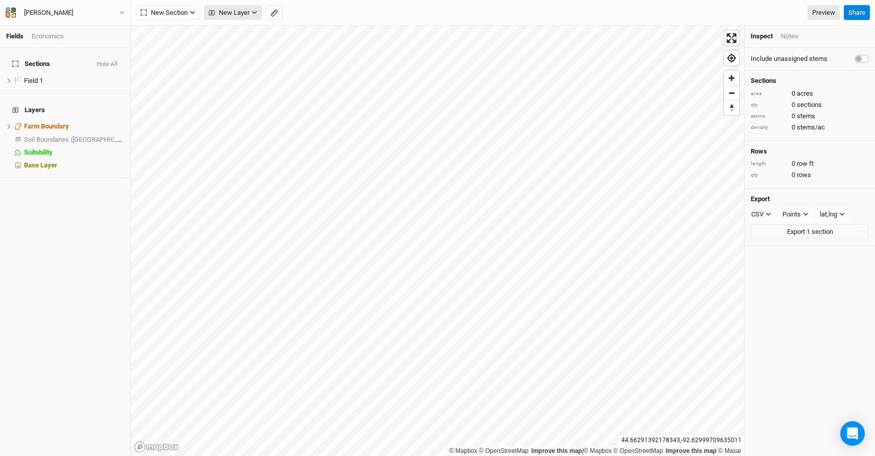
click at [232, 9] on span "New Layer" at bounding box center [229, 13] width 41 height 10
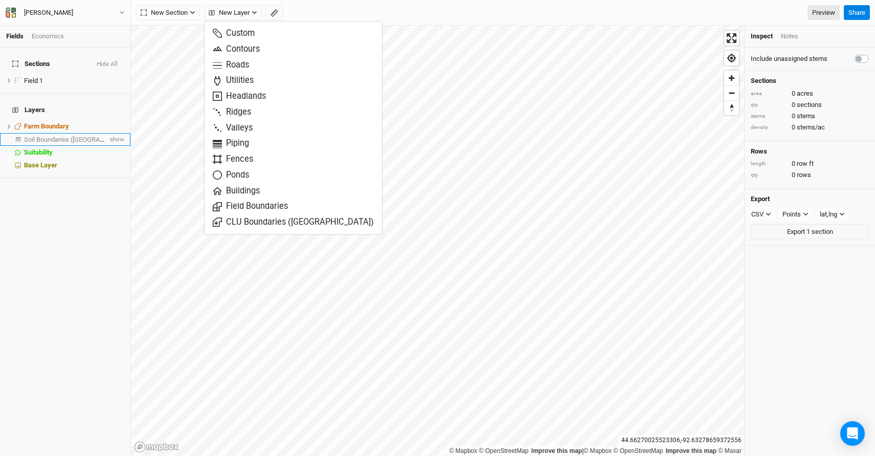
click at [44, 136] on span "Soil Boundaries ([GEOGRAPHIC_DATA])" at bounding box center [81, 140] width 114 height 8
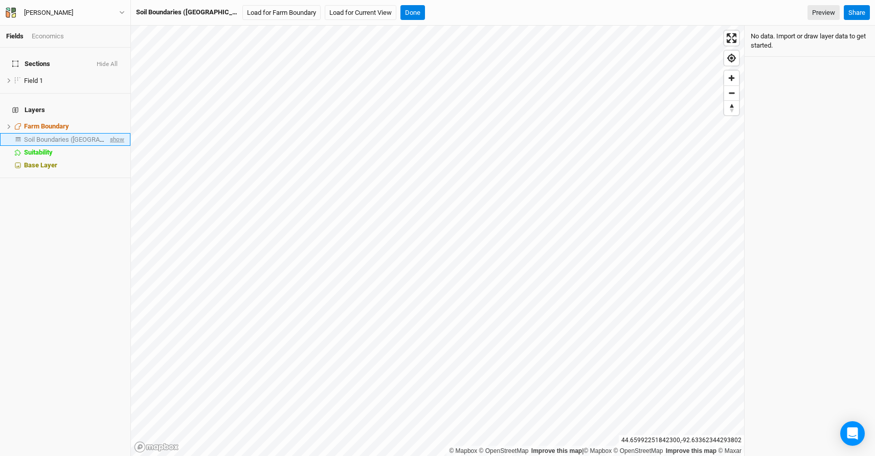
click at [116, 133] on li "Soil Boundaries (US) show" at bounding box center [65, 139] width 130 height 13
click at [98, 136] on div "Soil Boundaries ([GEOGRAPHIC_DATA])" at bounding box center [66, 140] width 84 height 8
click at [325, 17] on button "Load for Current View" at bounding box center [361, 12] width 72 height 15
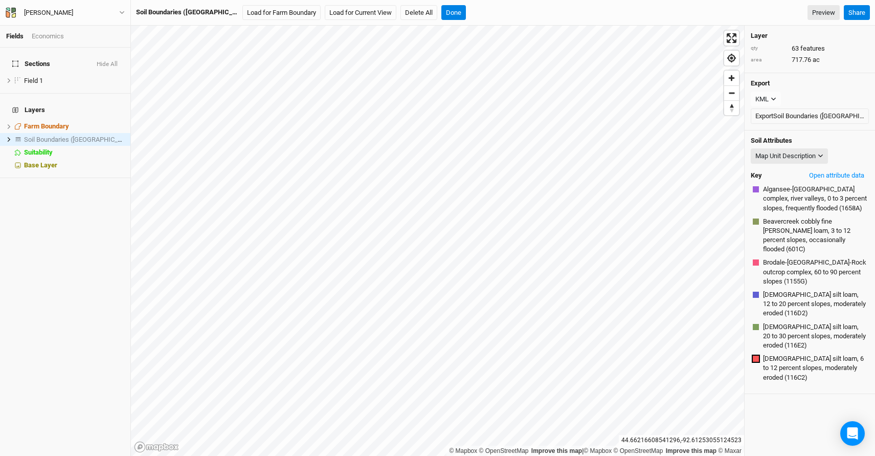
scroll to position [188, 0]
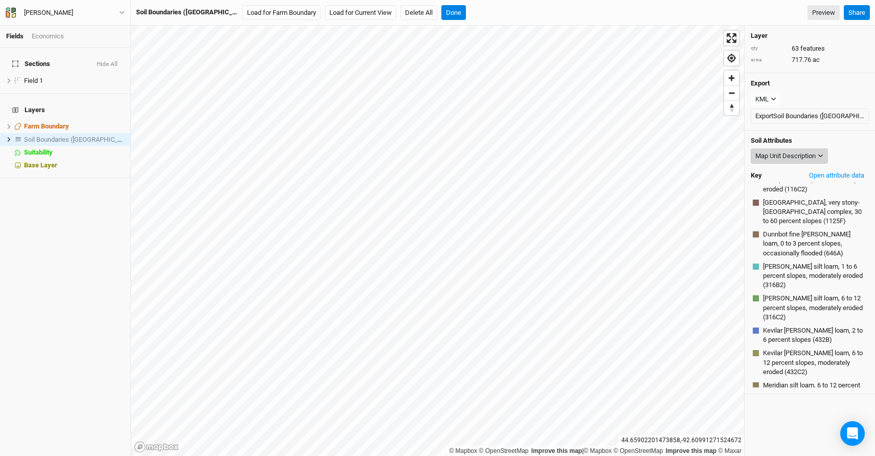
click at [810, 159] on div "Map Unit Description" at bounding box center [785, 156] width 60 height 10
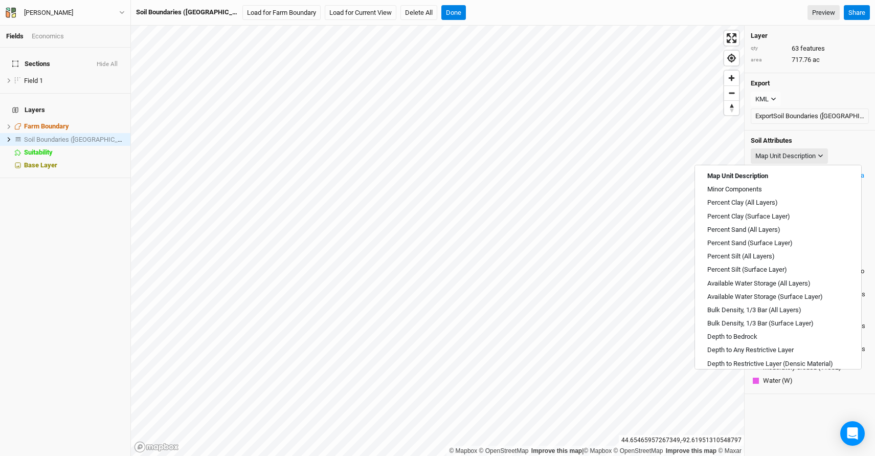
scroll to position [539, 0]
click at [441, 10] on button "Done" at bounding box center [453, 12] width 25 height 15
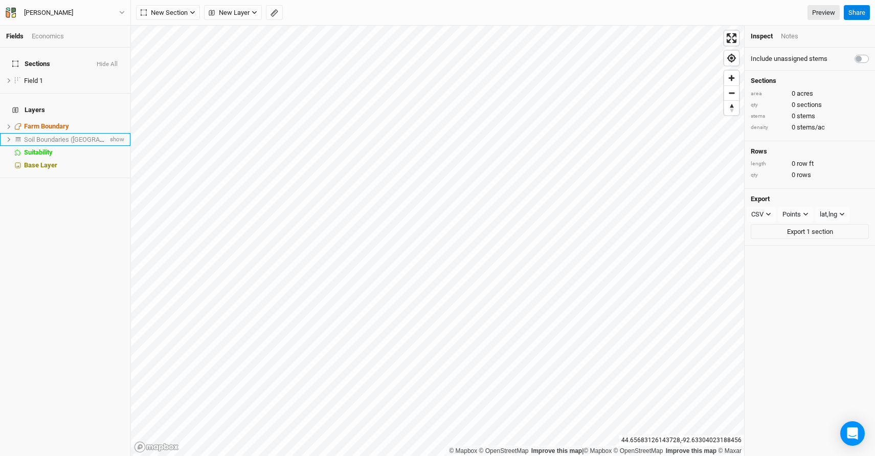
click at [62, 136] on span "Soil Boundaries ([GEOGRAPHIC_DATA])" at bounding box center [81, 140] width 114 height 8
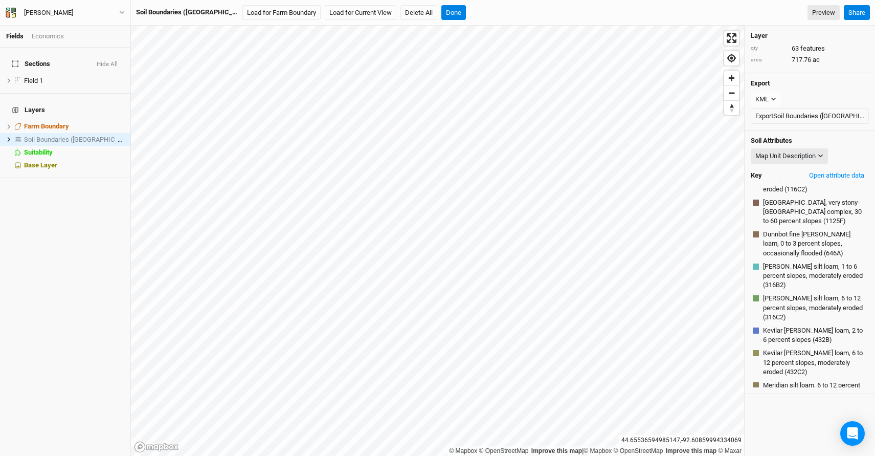
scroll to position [188, 0]
click at [780, 156] on div "Map Unit Description" at bounding box center [785, 156] width 60 height 10
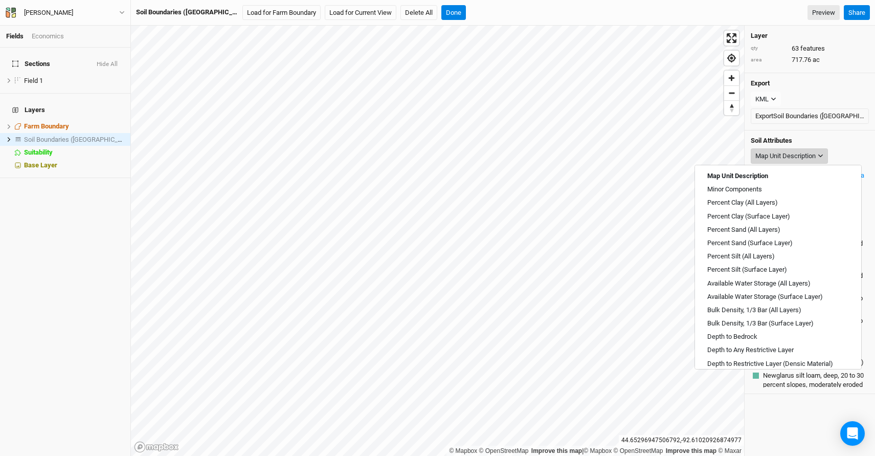
scroll to position [367, 0]
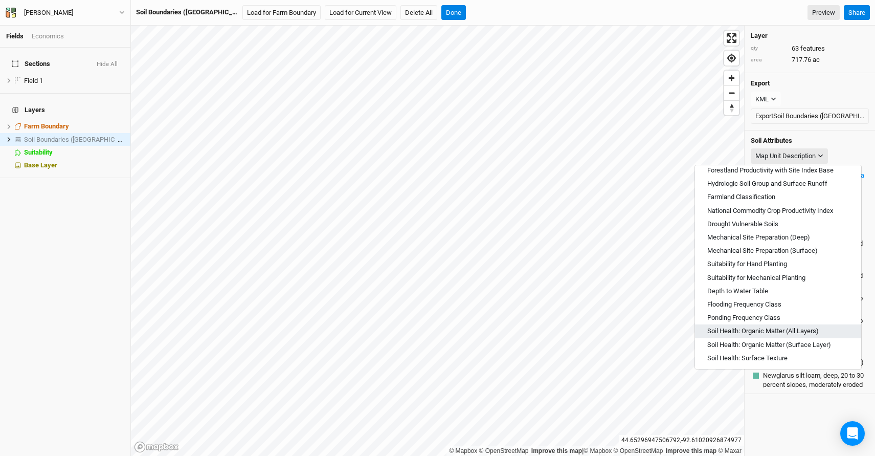
click at [774, 330] on span "Soil Health: Organic Matter (All Layers)" at bounding box center [762, 330] width 111 height 9
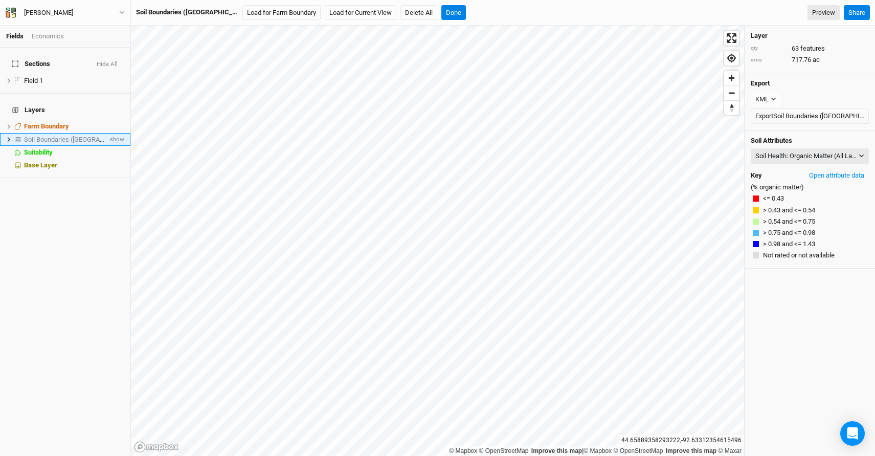
click at [114, 133] on span "show" at bounding box center [116, 139] width 16 height 13
